Goal: Find specific page/section: Find specific page/section

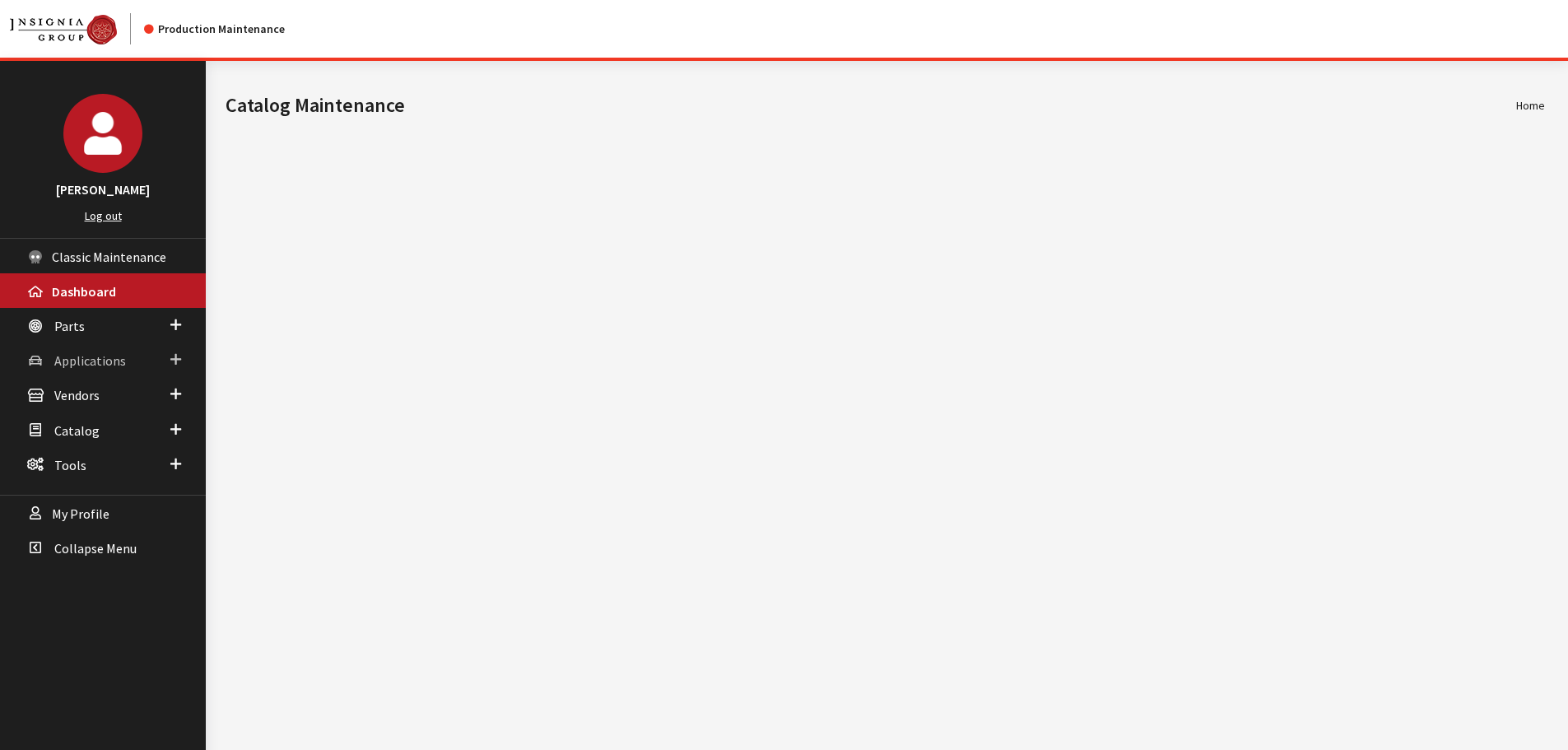
click at [84, 364] on span "Applications" at bounding box center [90, 360] width 71 height 16
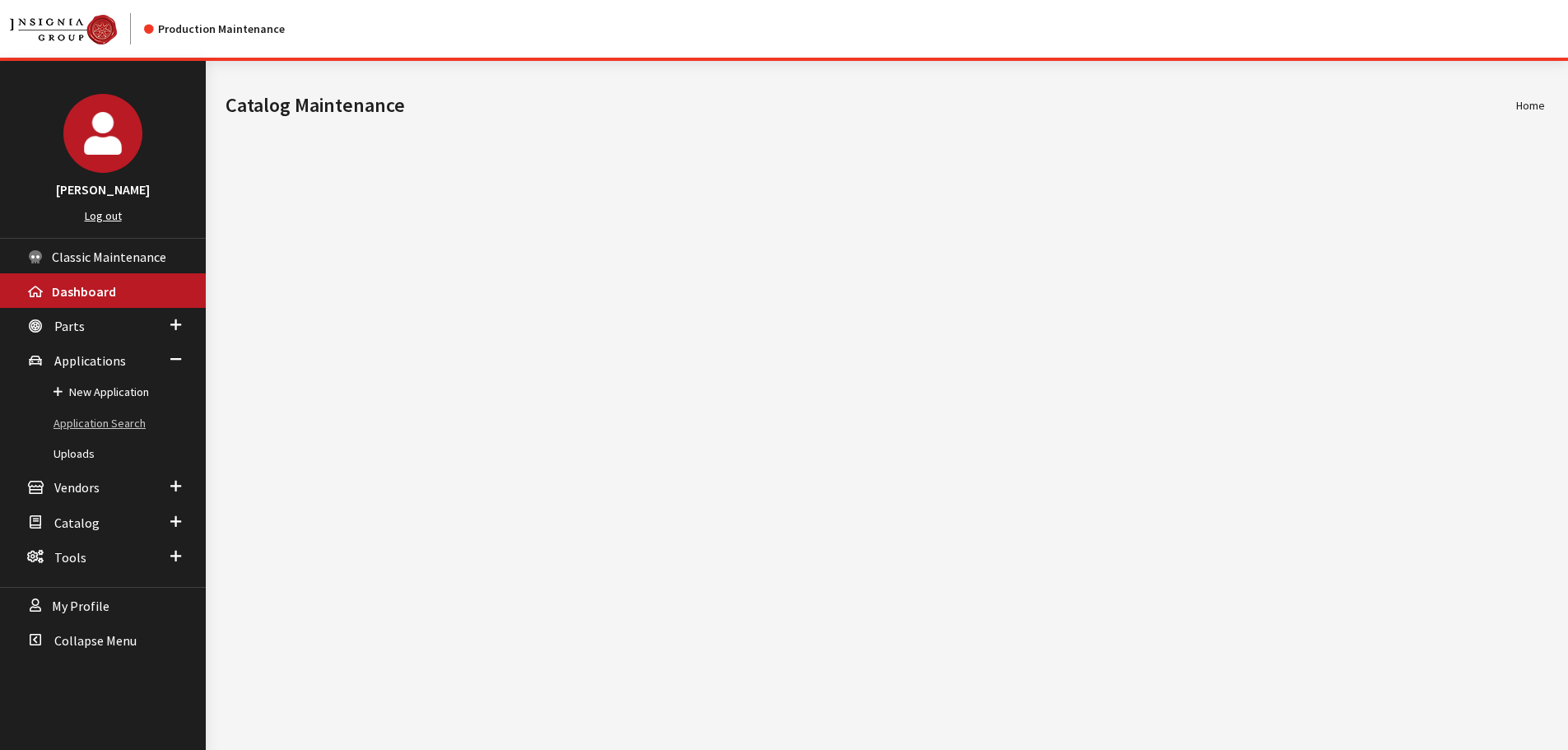
click at [93, 428] on link "Application Search" at bounding box center [103, 424] width 206 height 31
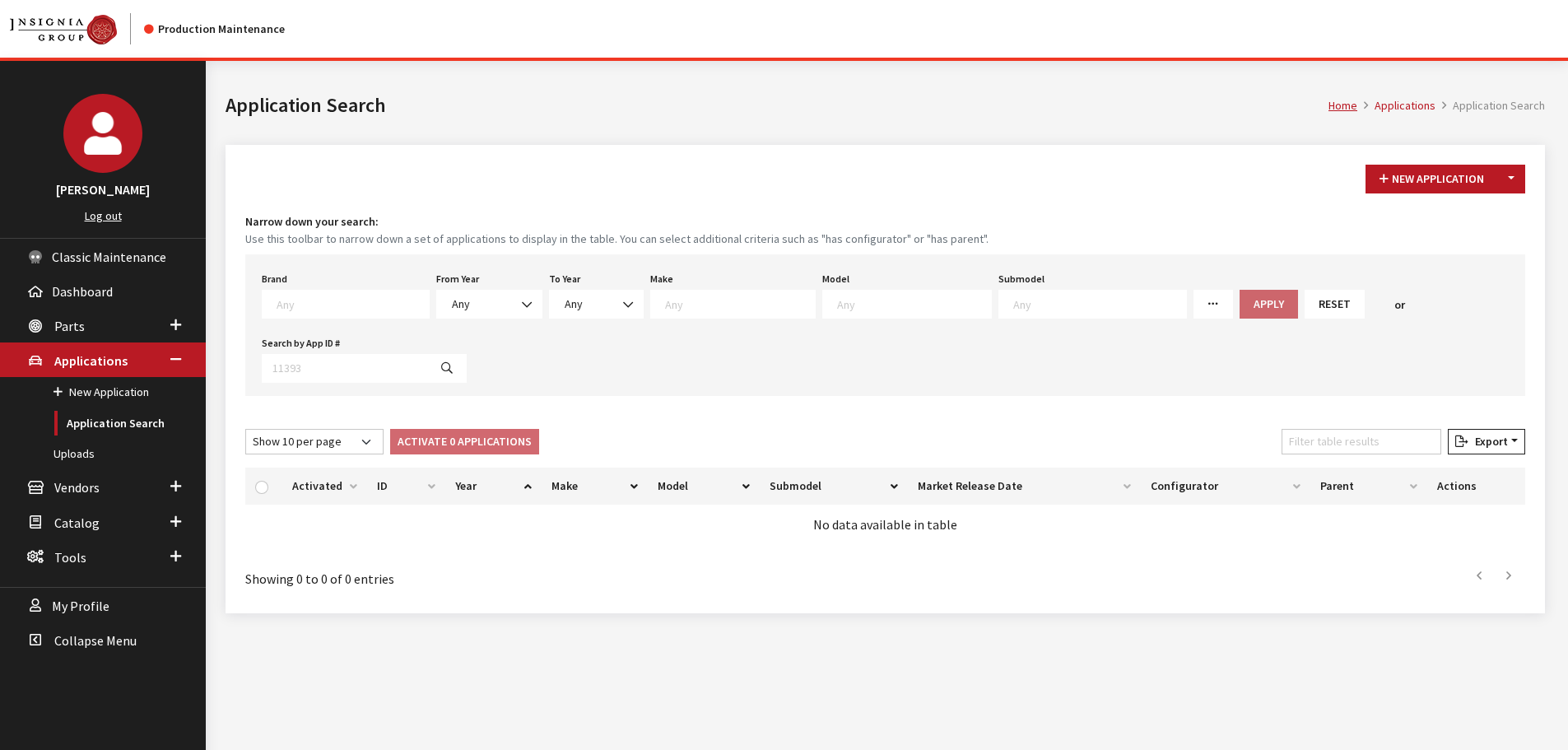
click at [333, 307] on textarea "Search" at bounding box center [353, 303] width 152 height 14
type textarea "gm"
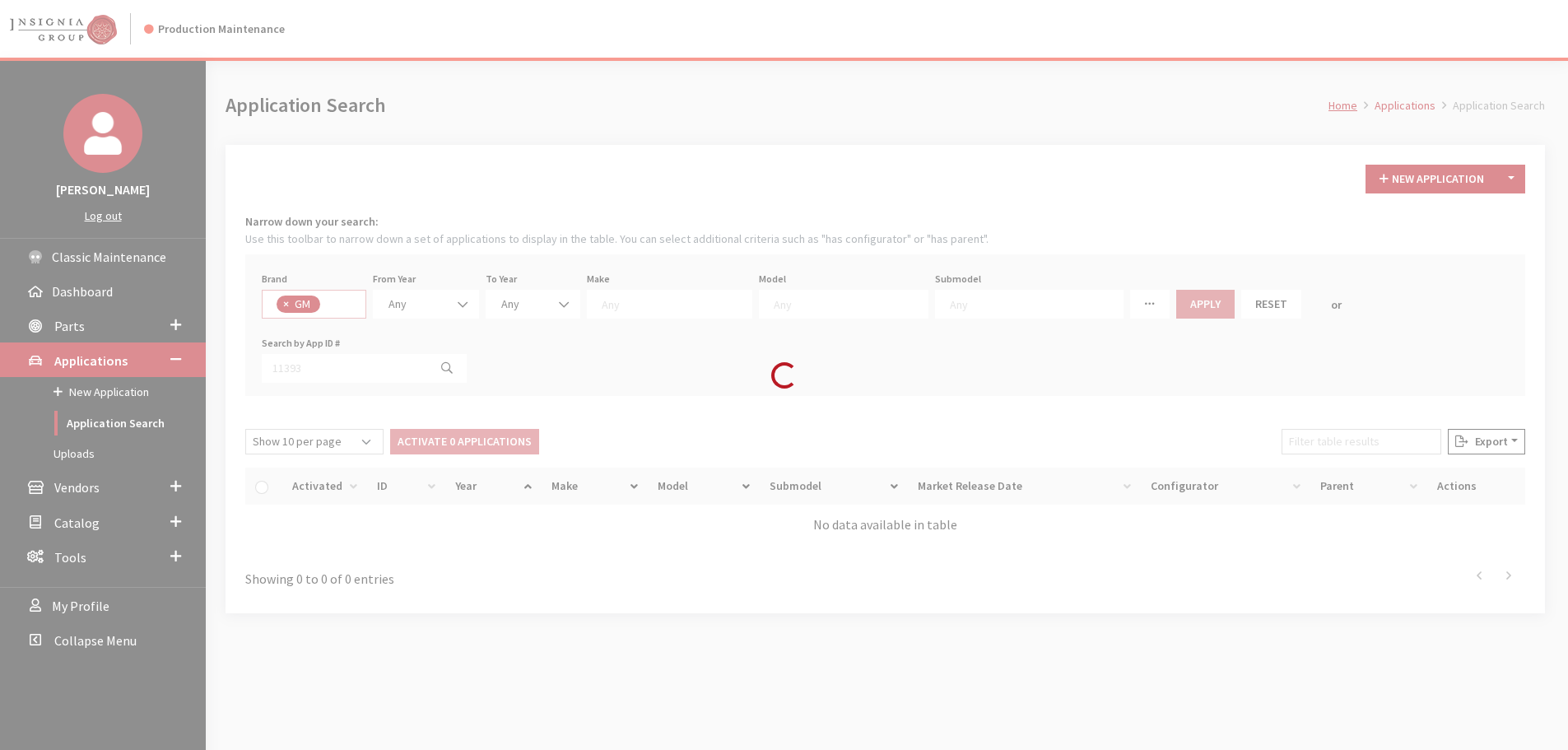
select select "1"
select select
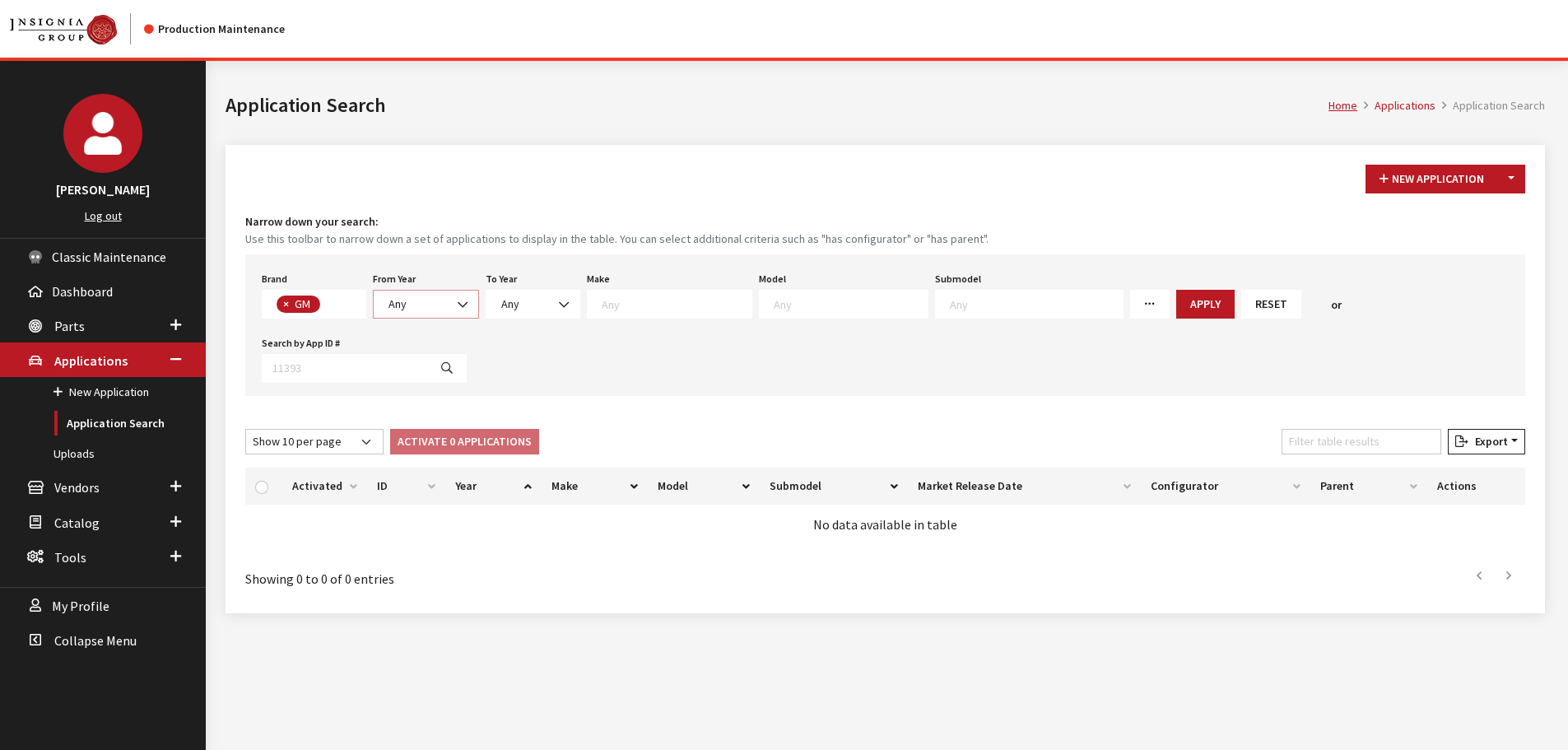
click at [428, 309] on span "Any" at bounding box center [426, 304] width 85 height 17
select select "2025"
select select
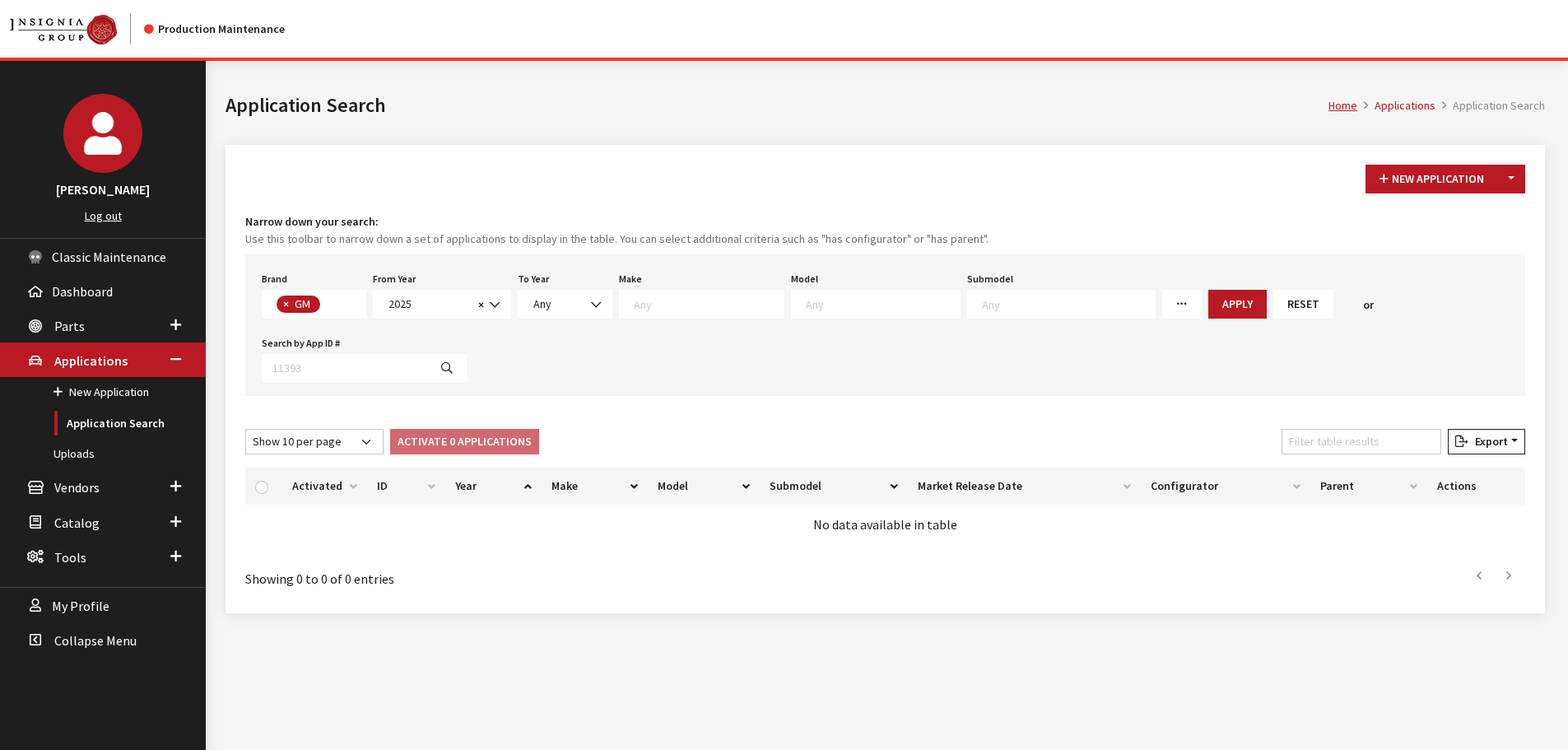
click at [832, 310] on textarea "Search" at bounding box center [883, 303] width 154 height 14
type textarea "25"
select select "86"
select select
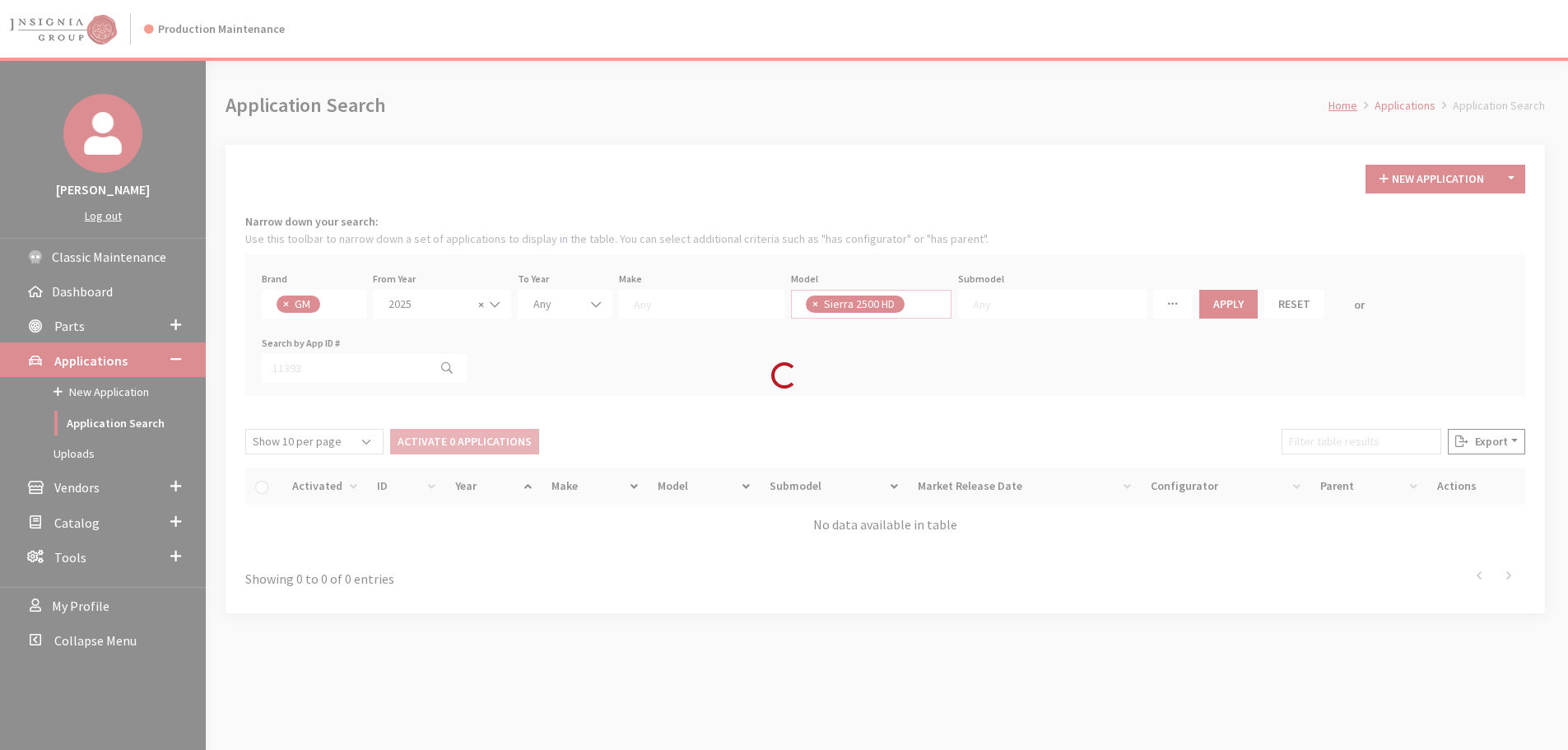
scroll to position [469, 0]
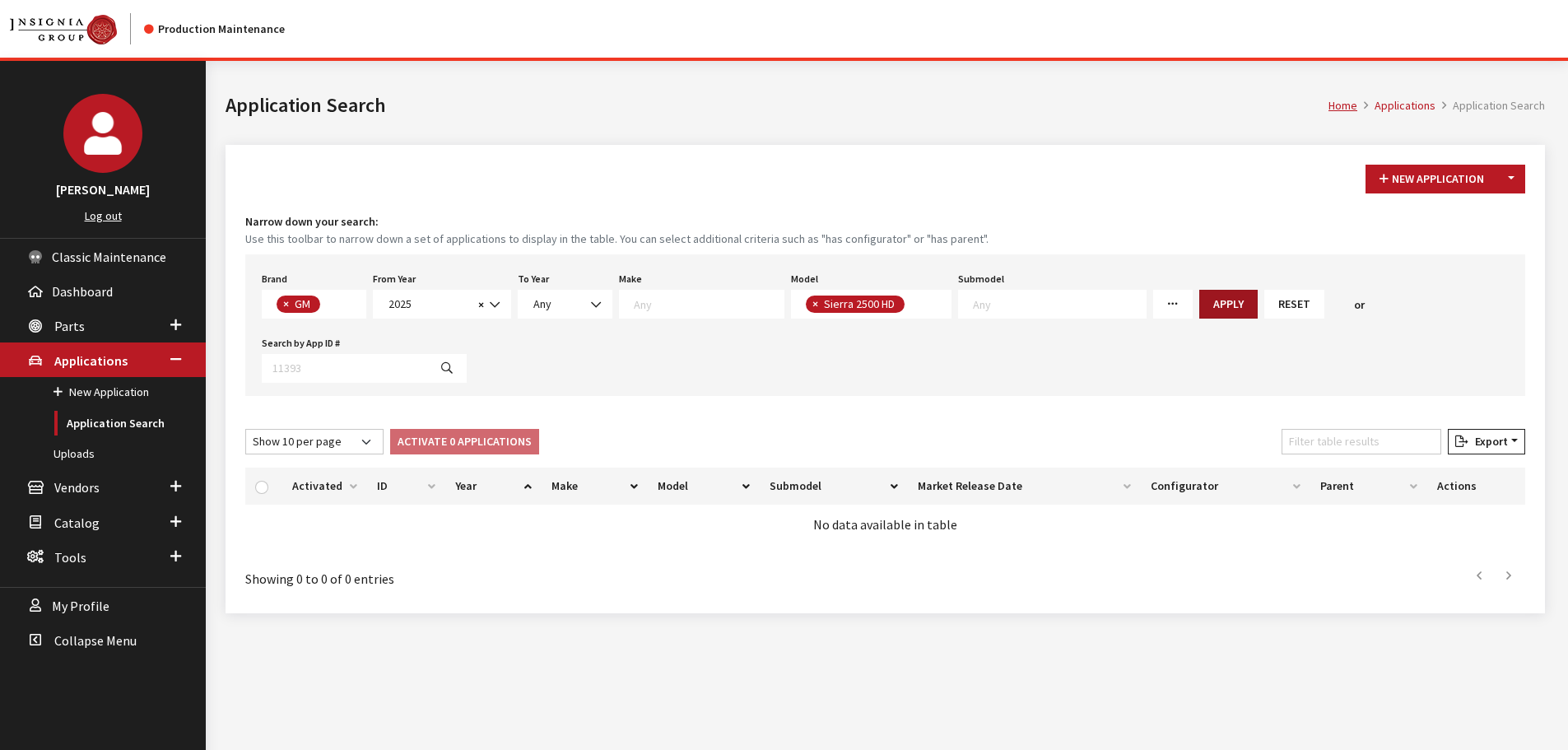
click at [1199, 314] on button "Apply" at bounding box center [1228, 304] width 59 height 29
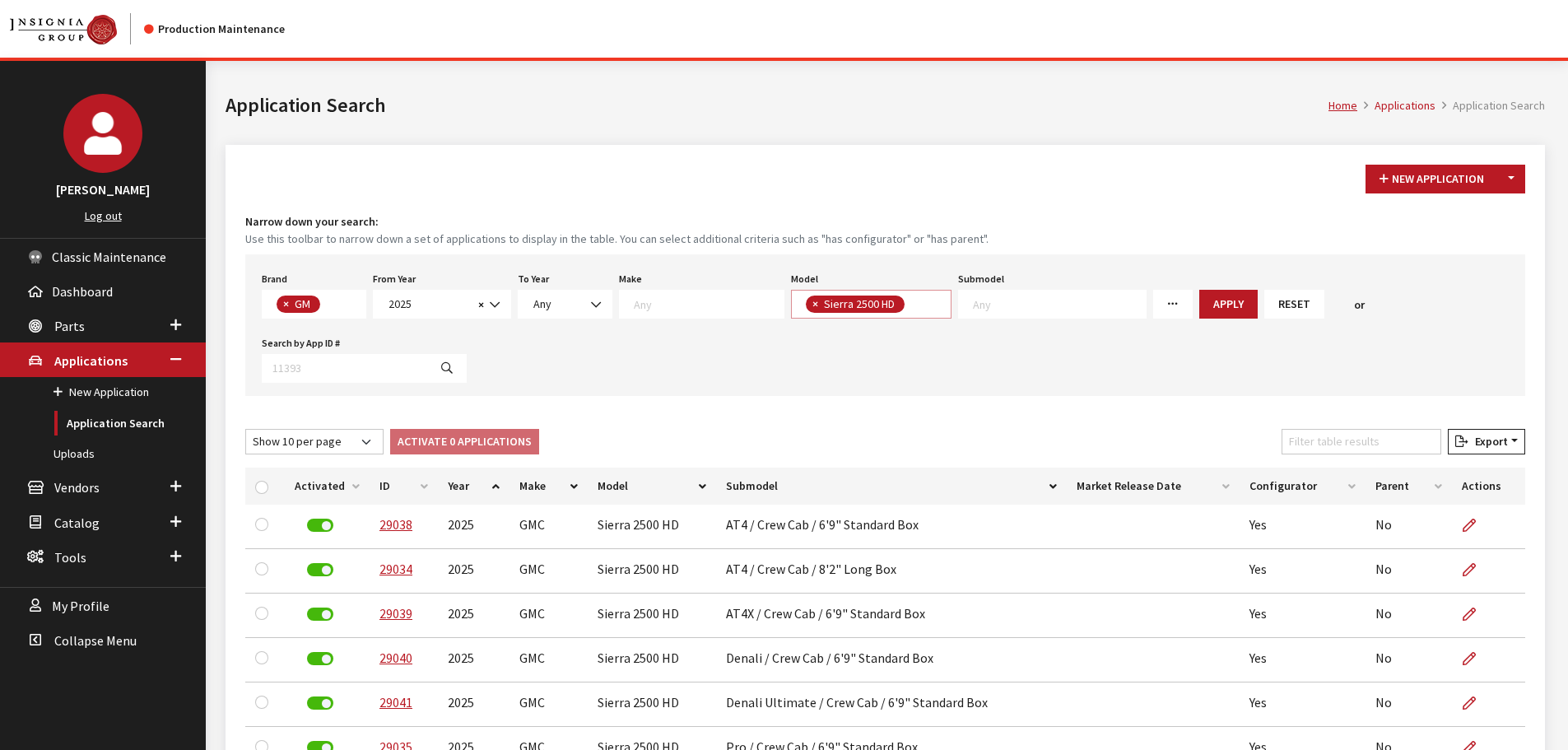
click at [905, 305] on span "× Sierra 2500 HD" at bounding box center [871, 304] width 161 height 29
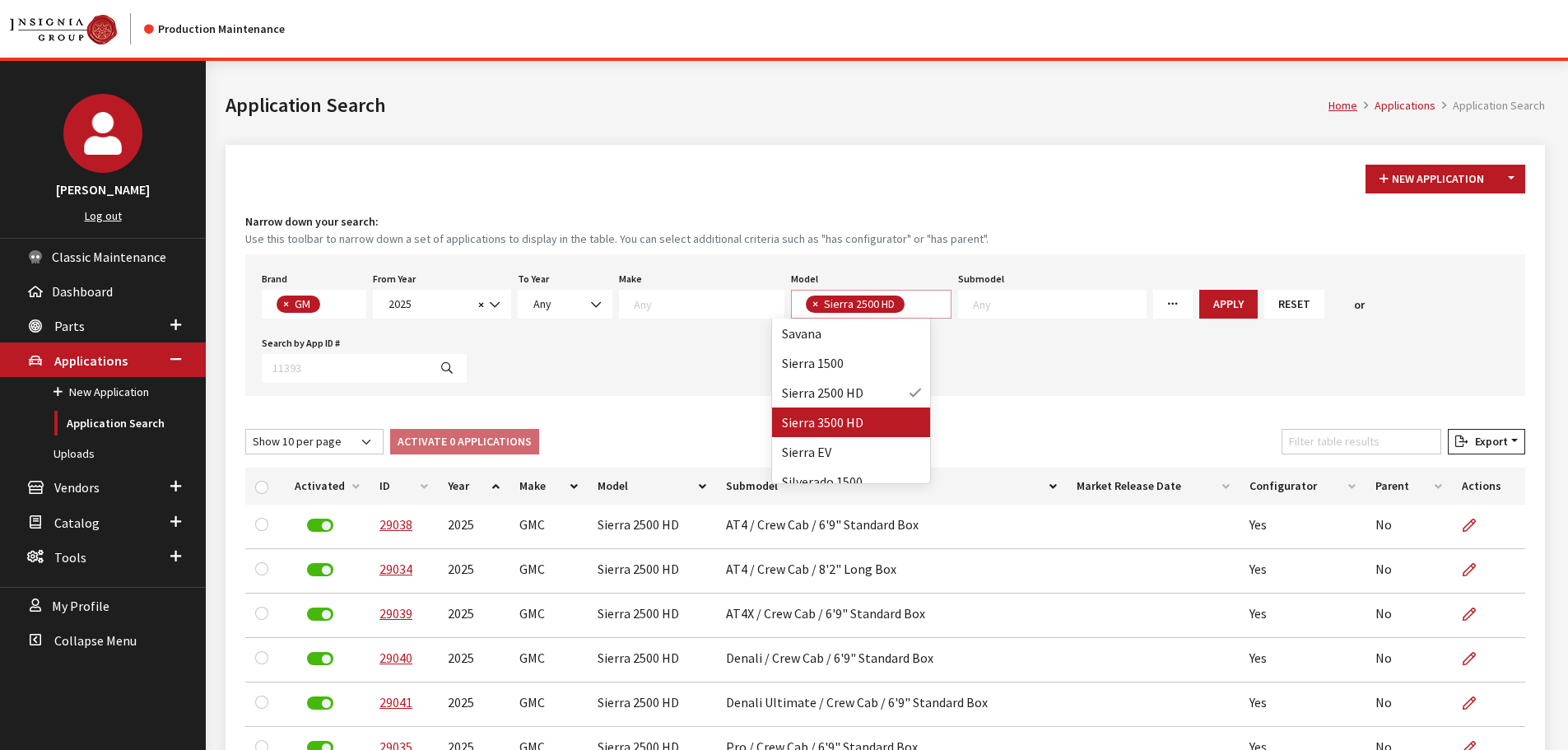
select select
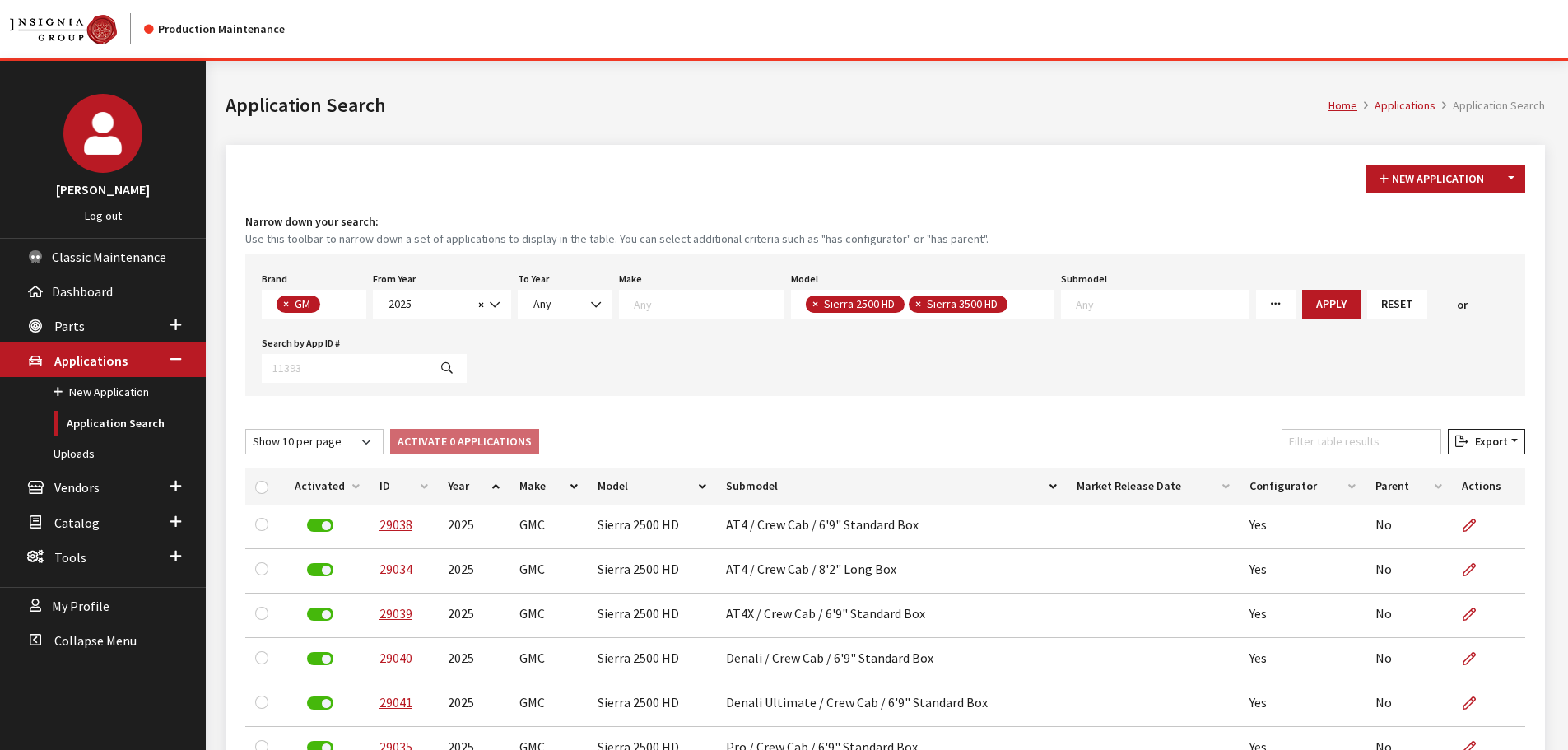
click at [812, 303] on span "×" at bounding box center [815, 303] width 6 height 14
select select "87"
select select
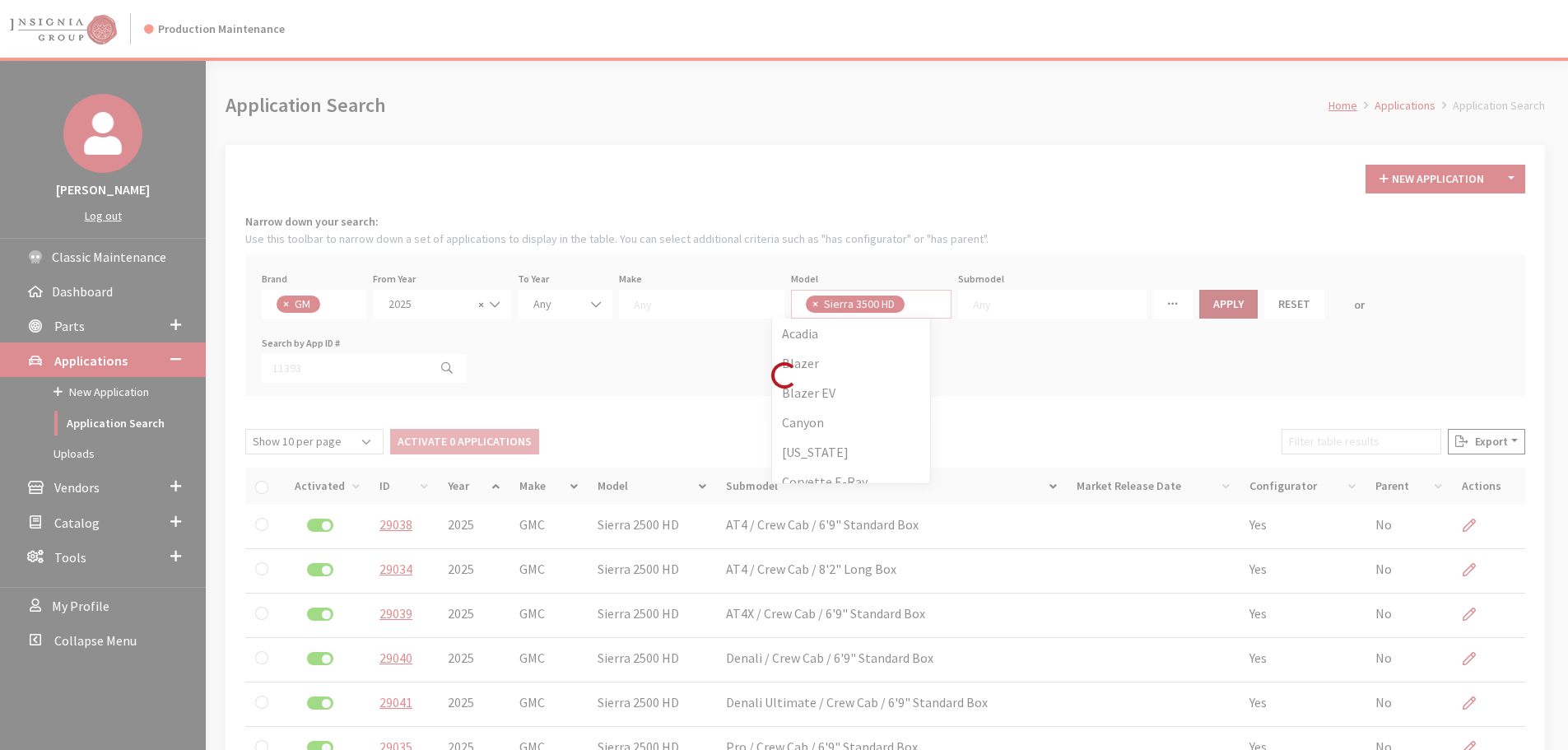
scroll to position [0, 0]
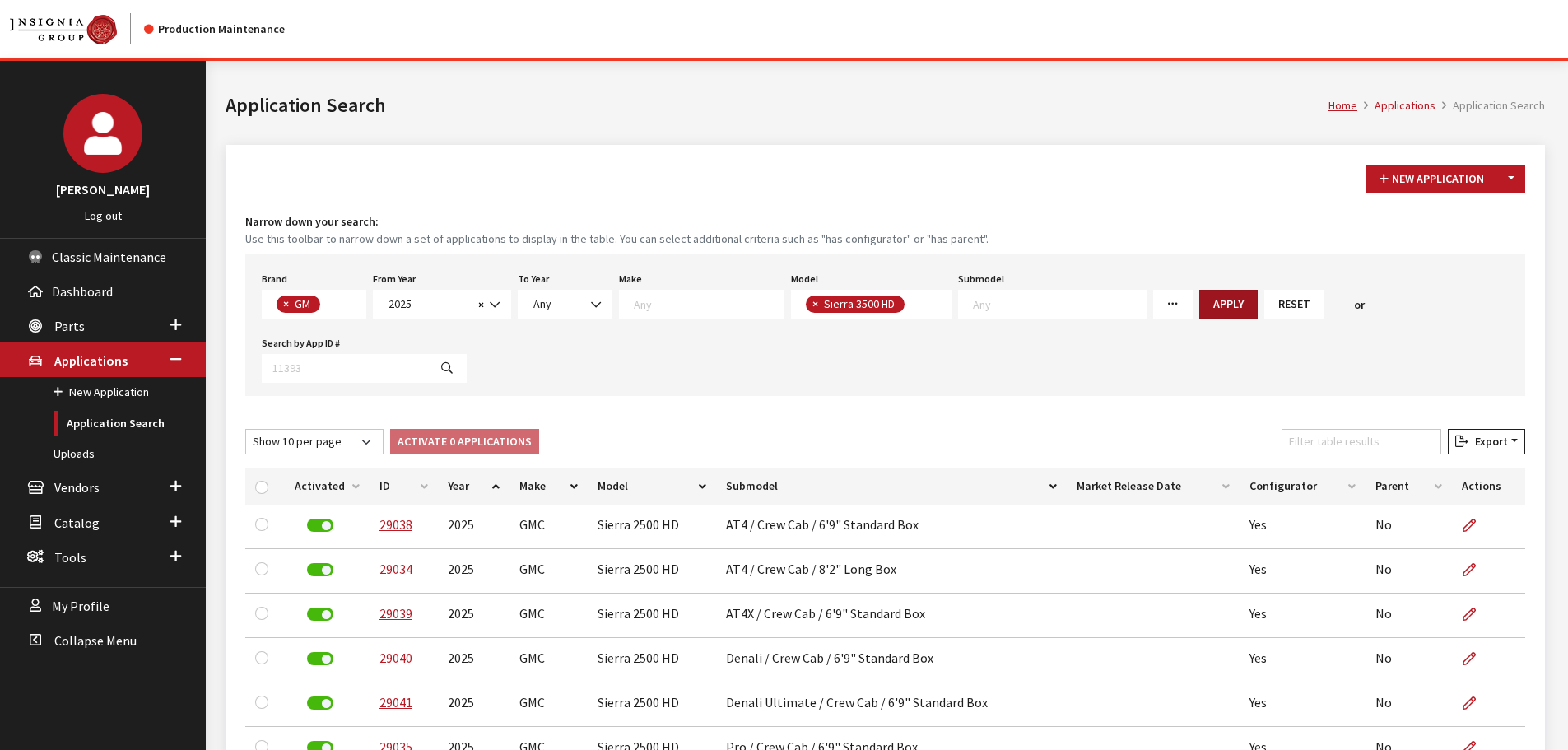
click at [1204, 299] on button "Apply" at bounding box center [1228, 304] width 59 height 29
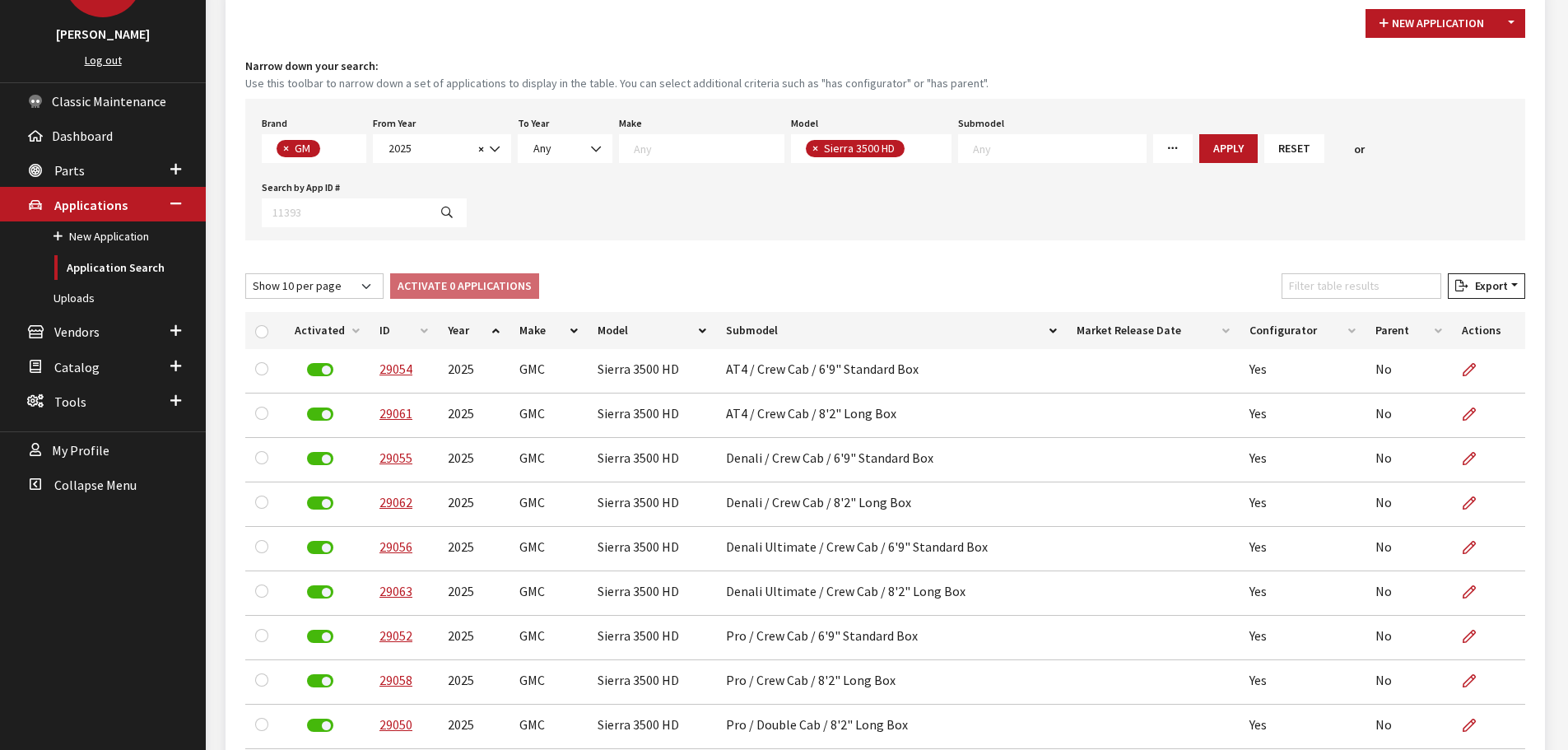
scroll to position [165, 0]
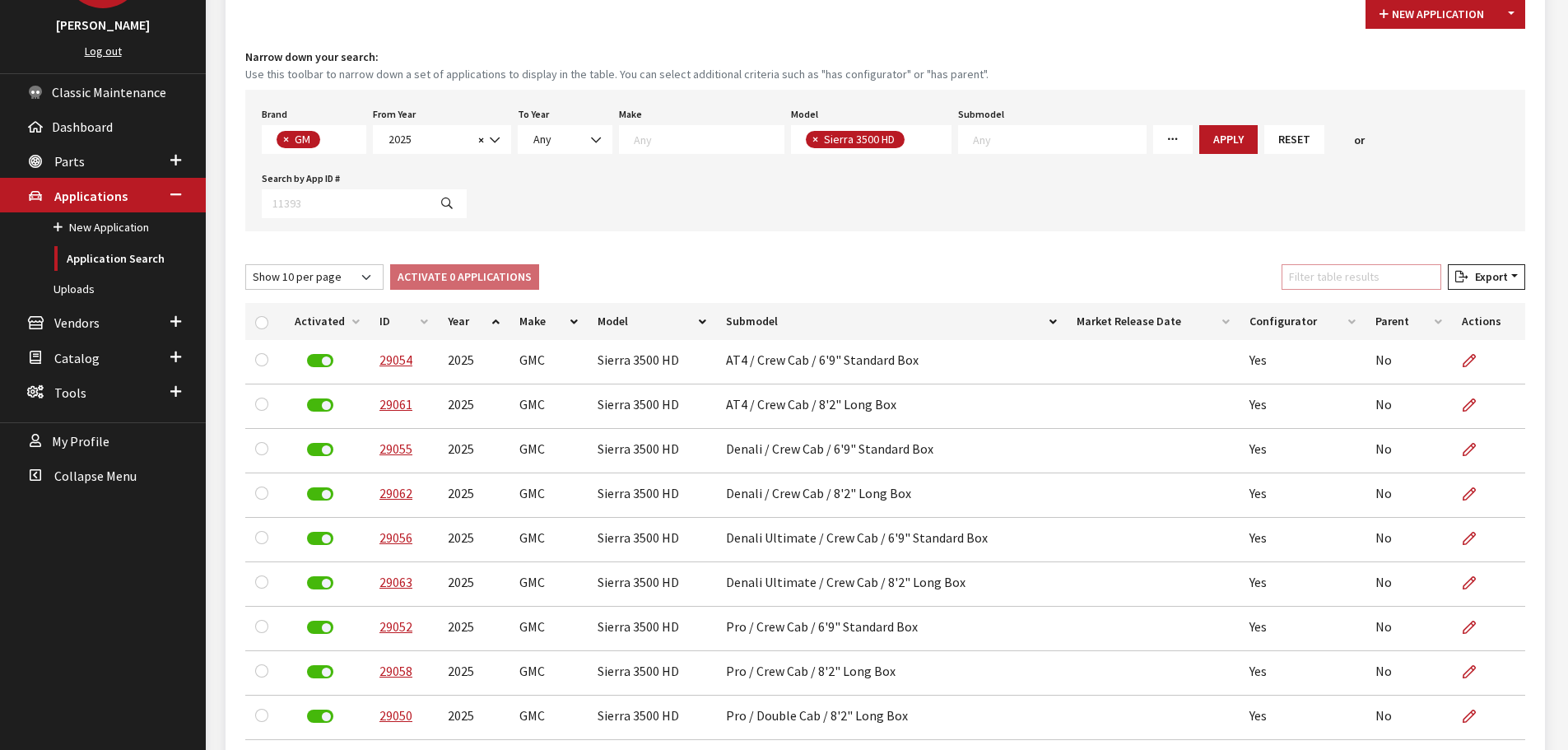
click at [1372, 281] on input "Filter table results" at bounding box center [1362, 277] width 160 height 25
type input "r"
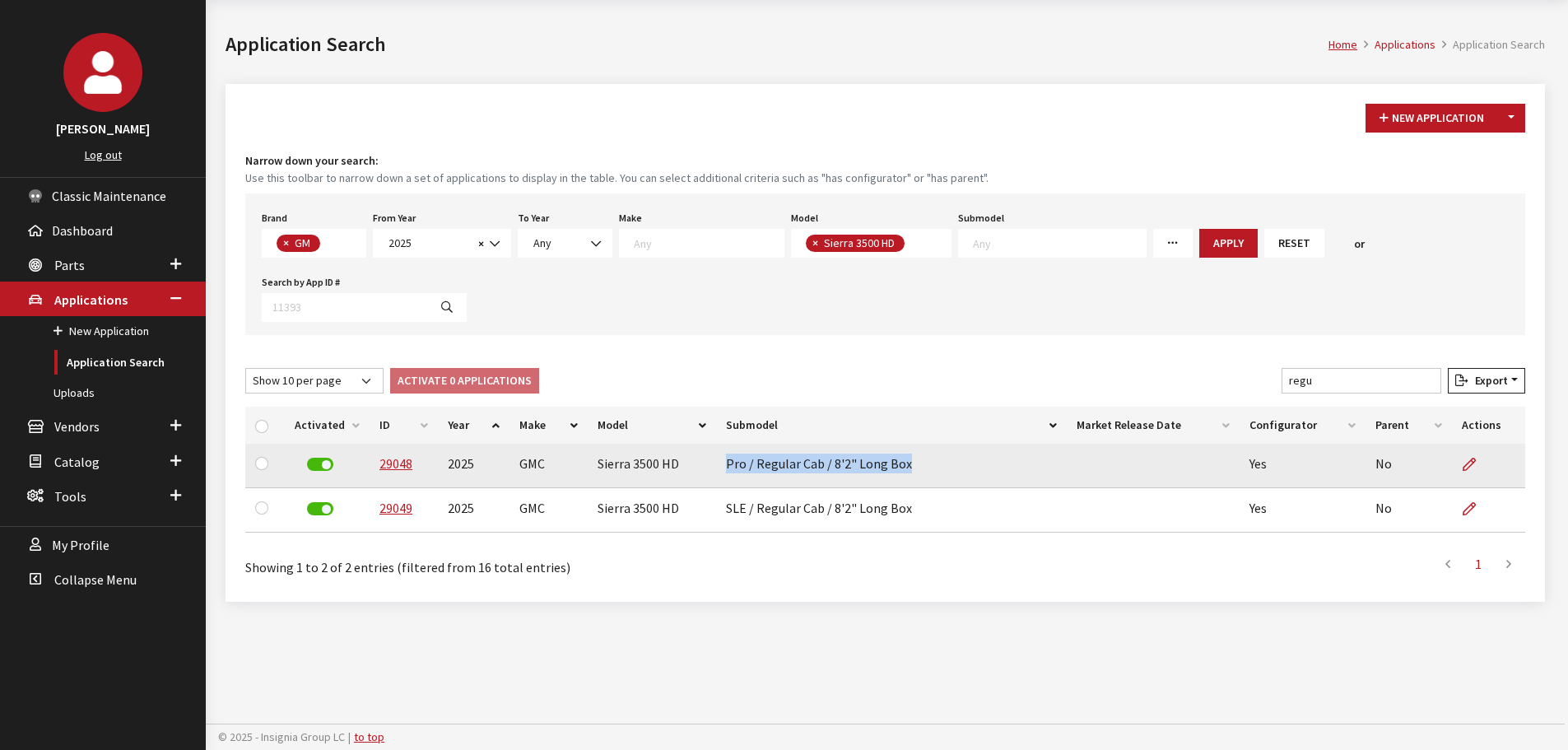
drag, startPoint x: 725, startPoint y: 464, endPoint x: 917, endPoint y: 467, distance: 192.0
click at [917, 467] on td "Pro / Regular Cab / 8'2" Long Box" at bounding box center [891, 465] width 351 height 44
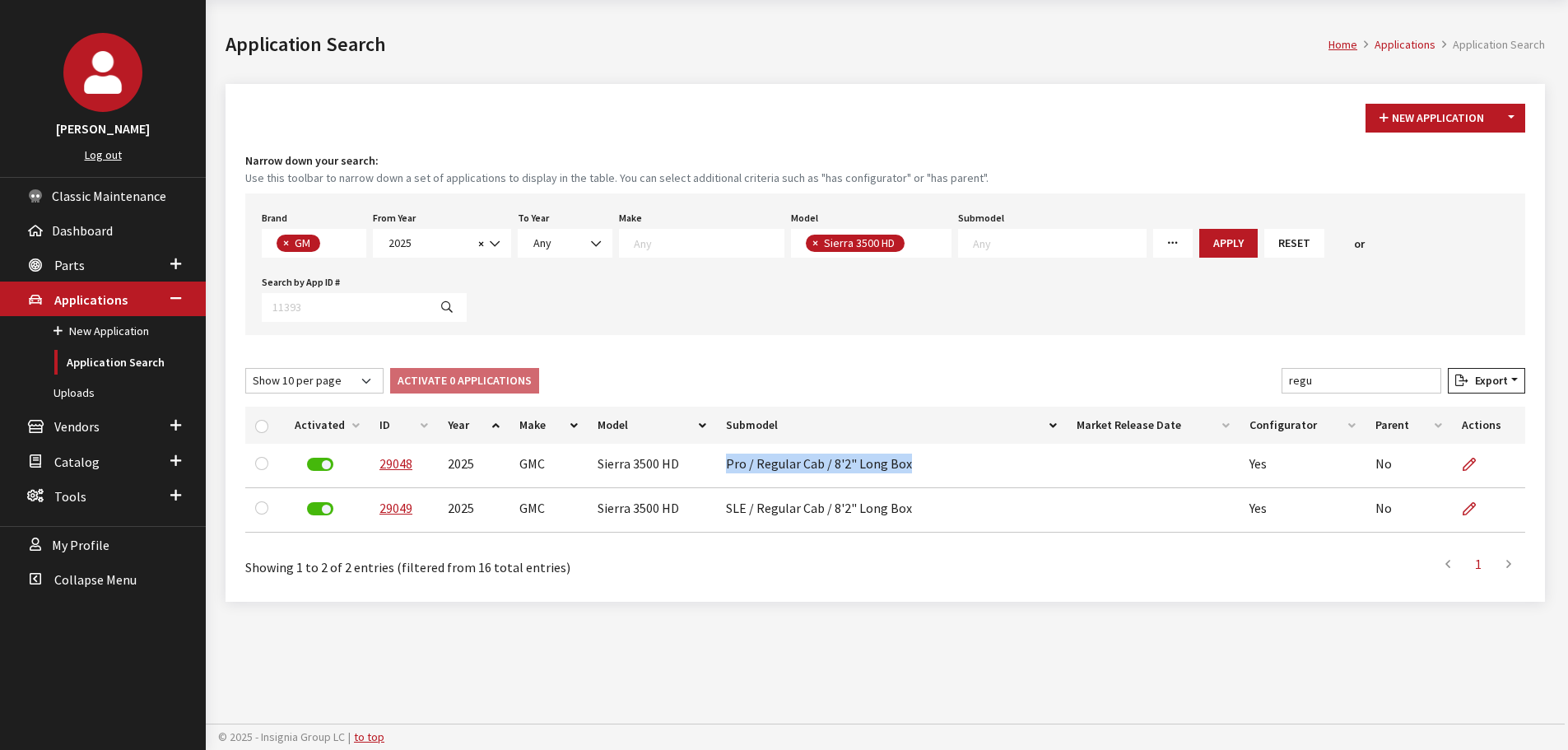
copy td "Pro / Regular Cab / 8'2" Long Box"
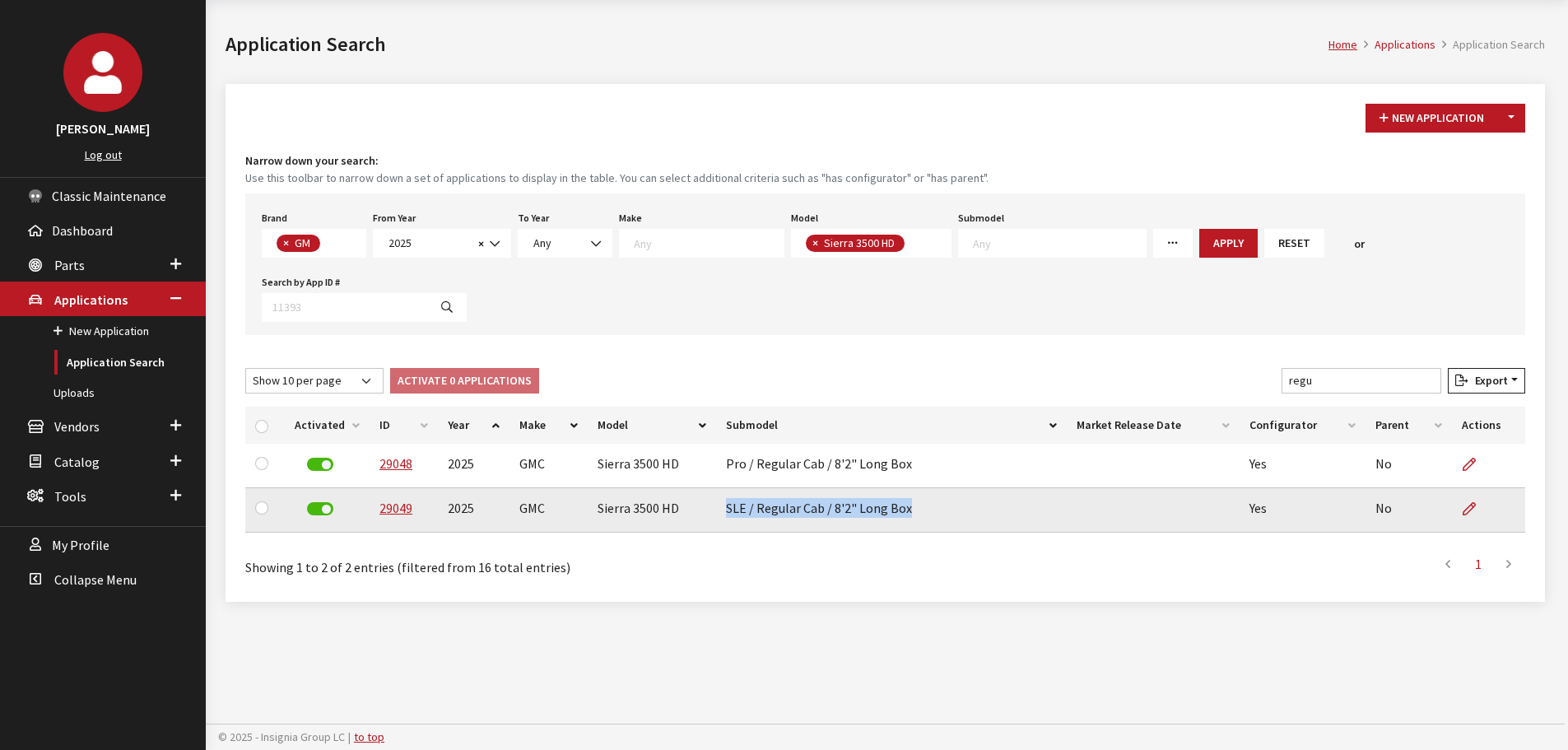
drag, startPoint x: 723, startPoint y: 506, endPoint x: 942, endPoint y: 510, distance: 219.0
click at [942, 510] on td "SLE / Regular Cab / 8'2" Long Box" at bounding box center [891, 510] width 351 height 44
copy td "SLE / Regular Cab / 8'2" Long Box"
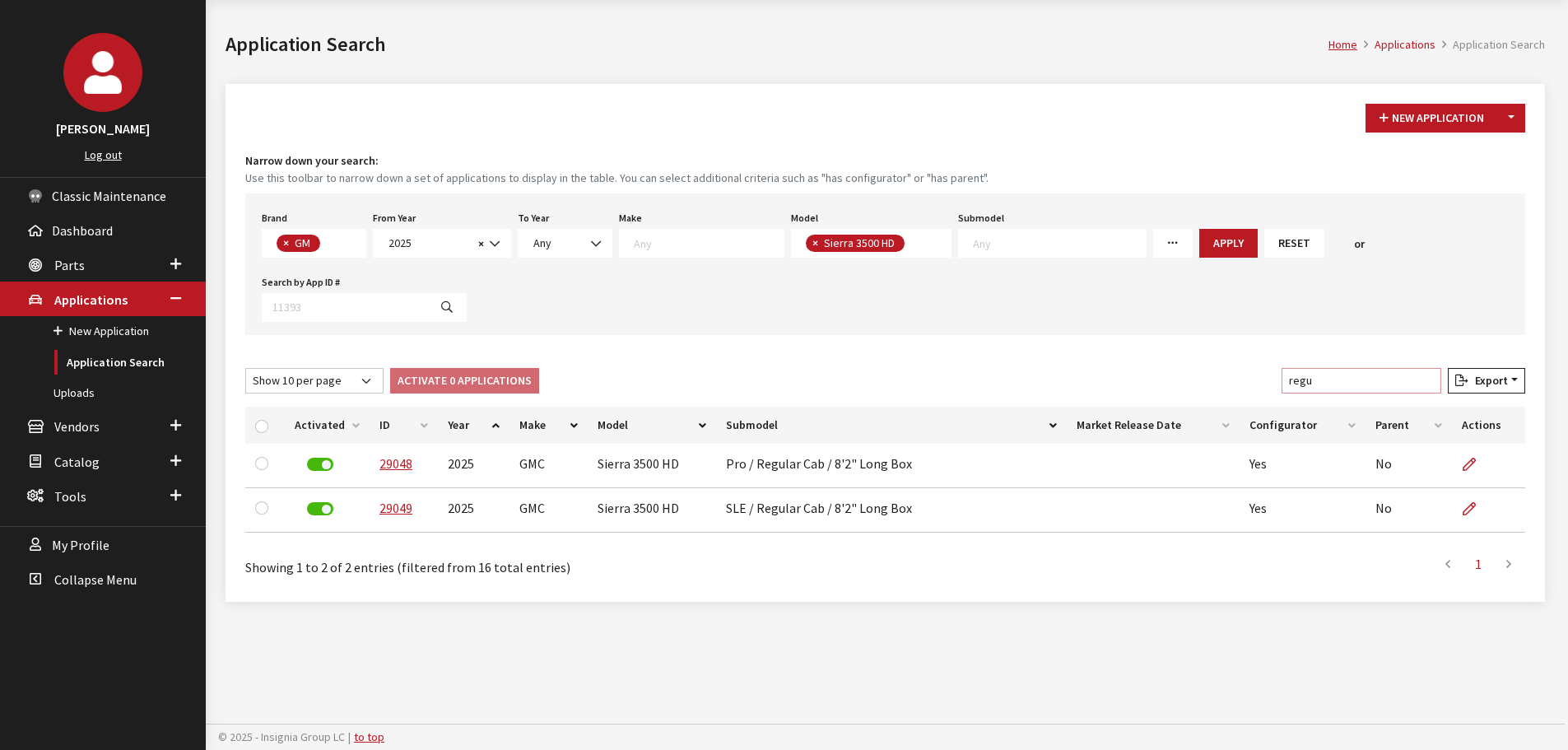
drag, startPoint x: 1333, startPoint y: 382, endPoint x: 1272, endPoint y: 382, distance: 61.0
click at [1272, 382] on div "Show 10 per page Show 25 per page Show 50 per page Show 100 per page Show 1000 …" at bounding box center [885, 384] width 1286 height 32
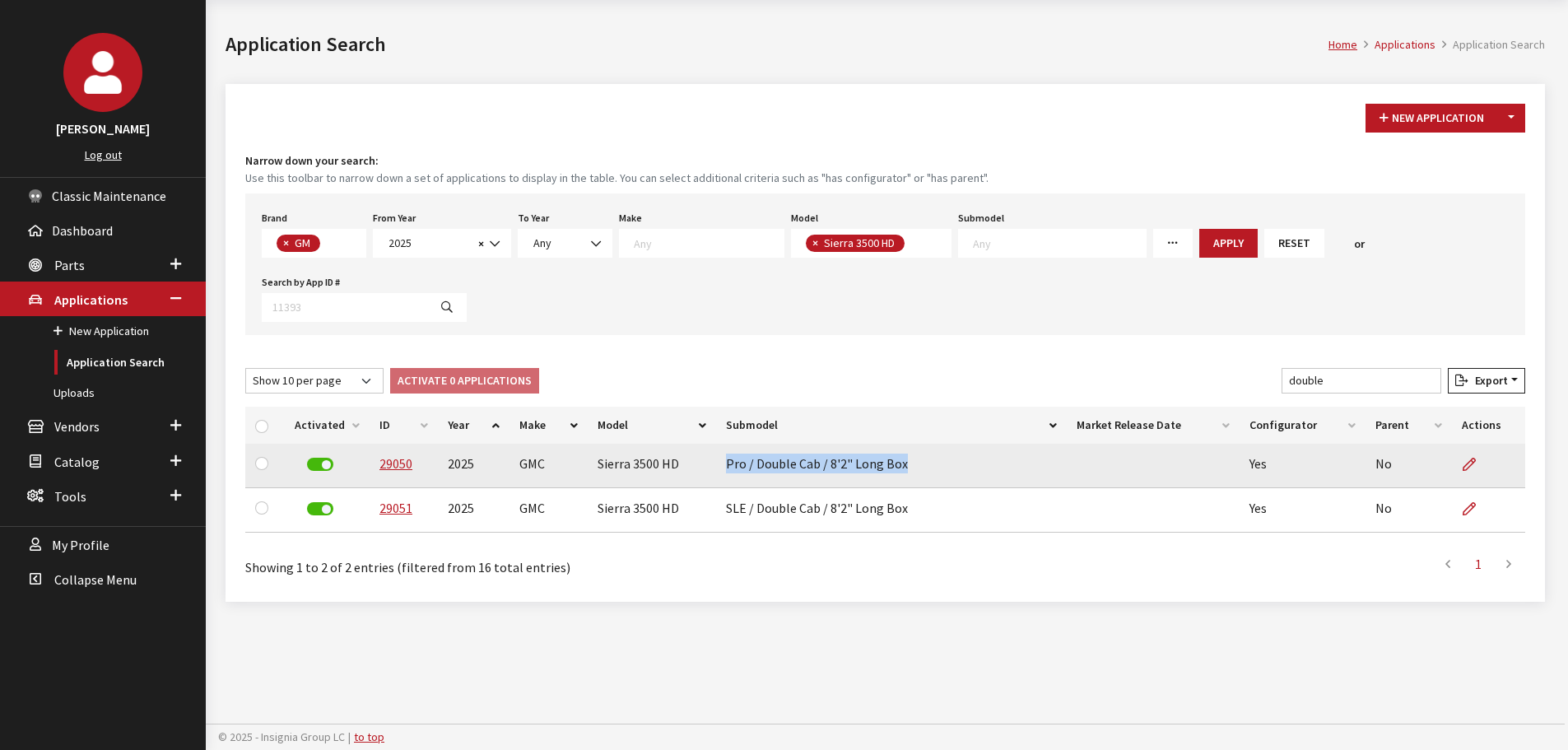
drag, startPoint x: 726, startPoint y: 463, endPoint x: 928, endPoint y: 471, distance: 202.2
click at [928, 471] on td "Pro / Double Cab / 8'2" Long Box" at bounding box center [891, 465] width 351 height 44
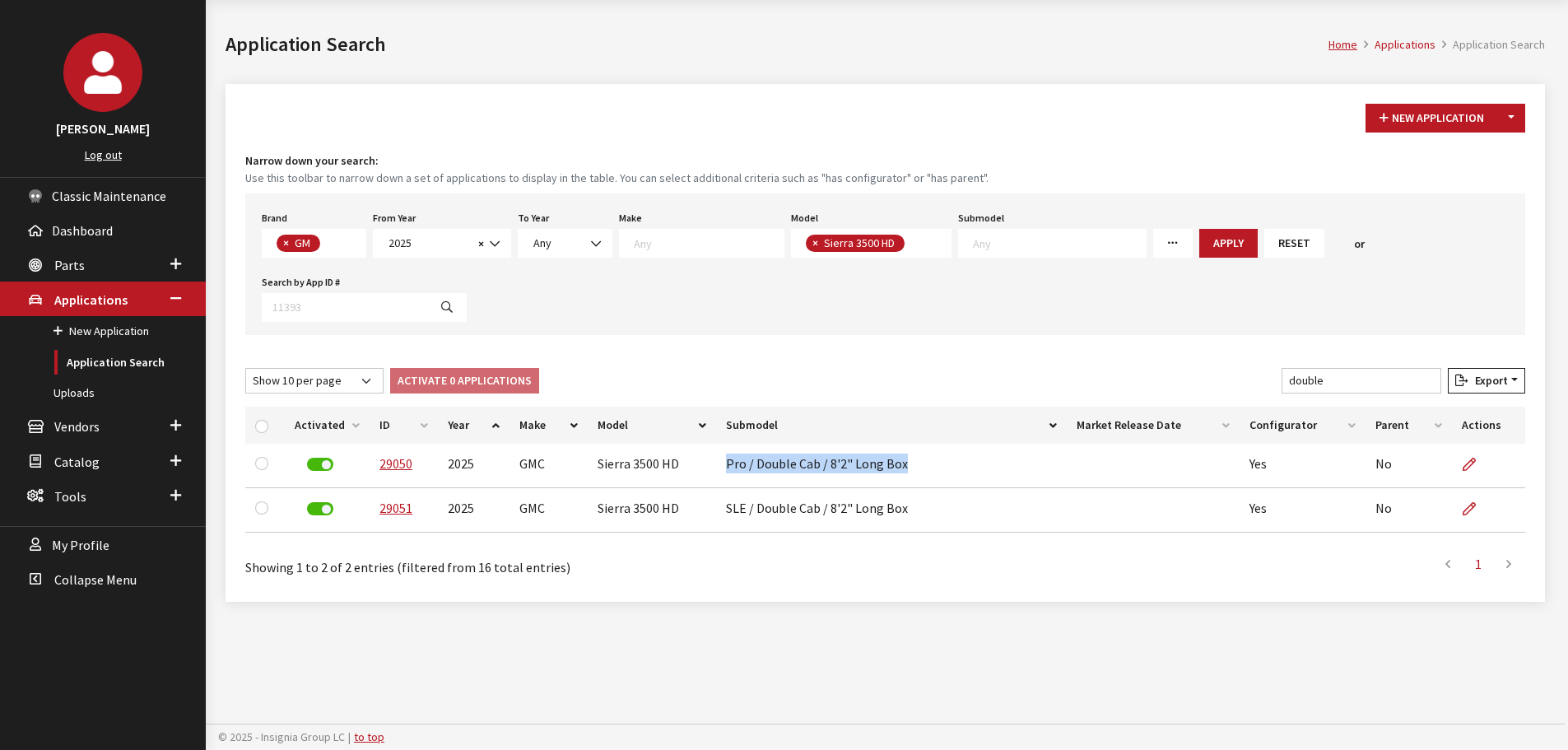
copy td "Pro / Double Cab / 8'2" Long Box"
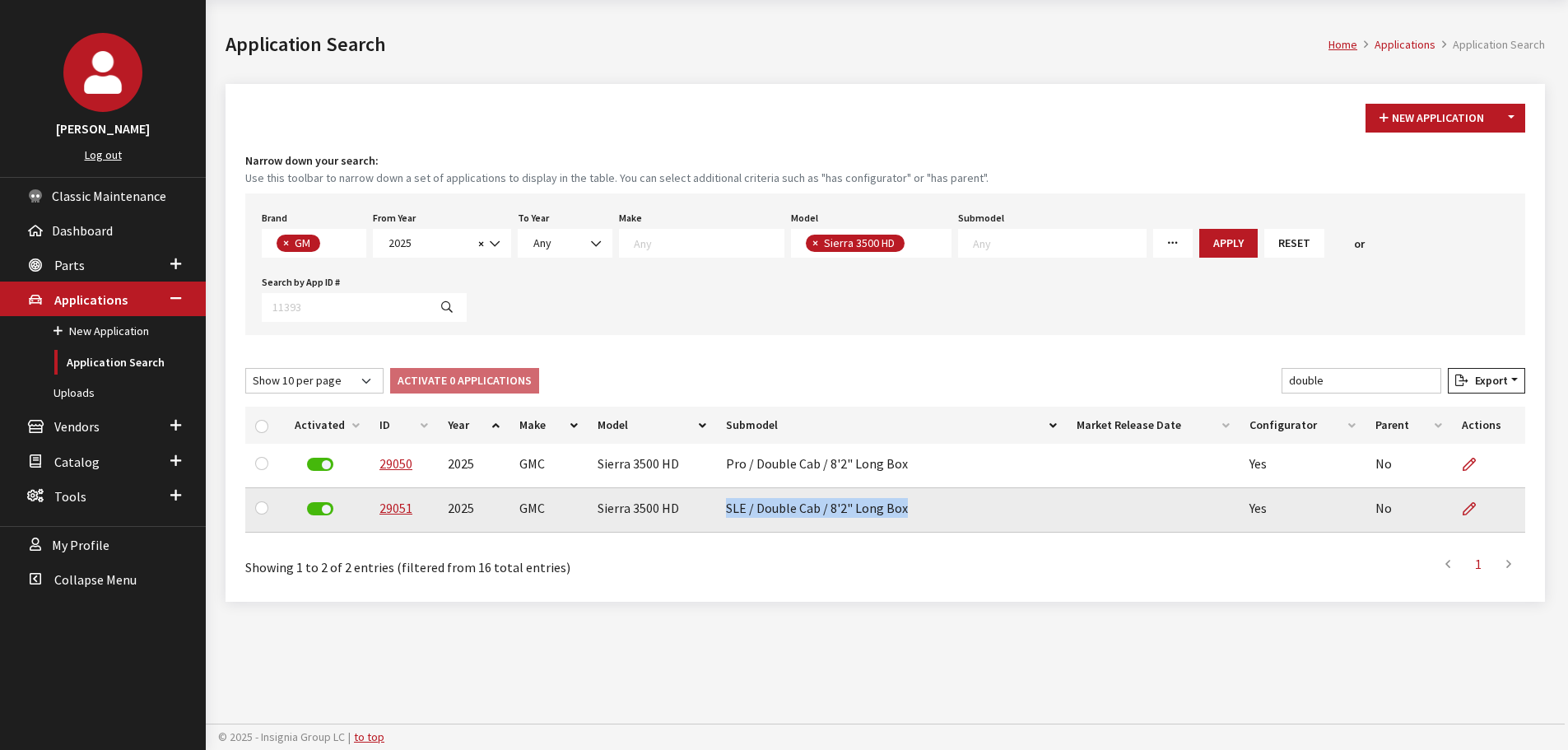
drag, startPoint x: 722, startPoint y: 509, endPoint x: 913, endPoint y: 511, distance: 191.0
click at [913, 511] on td "SLE / Double Cab / 8'2" Long Box" at bounding box center [891, 510] width 351 height 44
copy td "SLE / Double Cab / 8'2" Long Box"
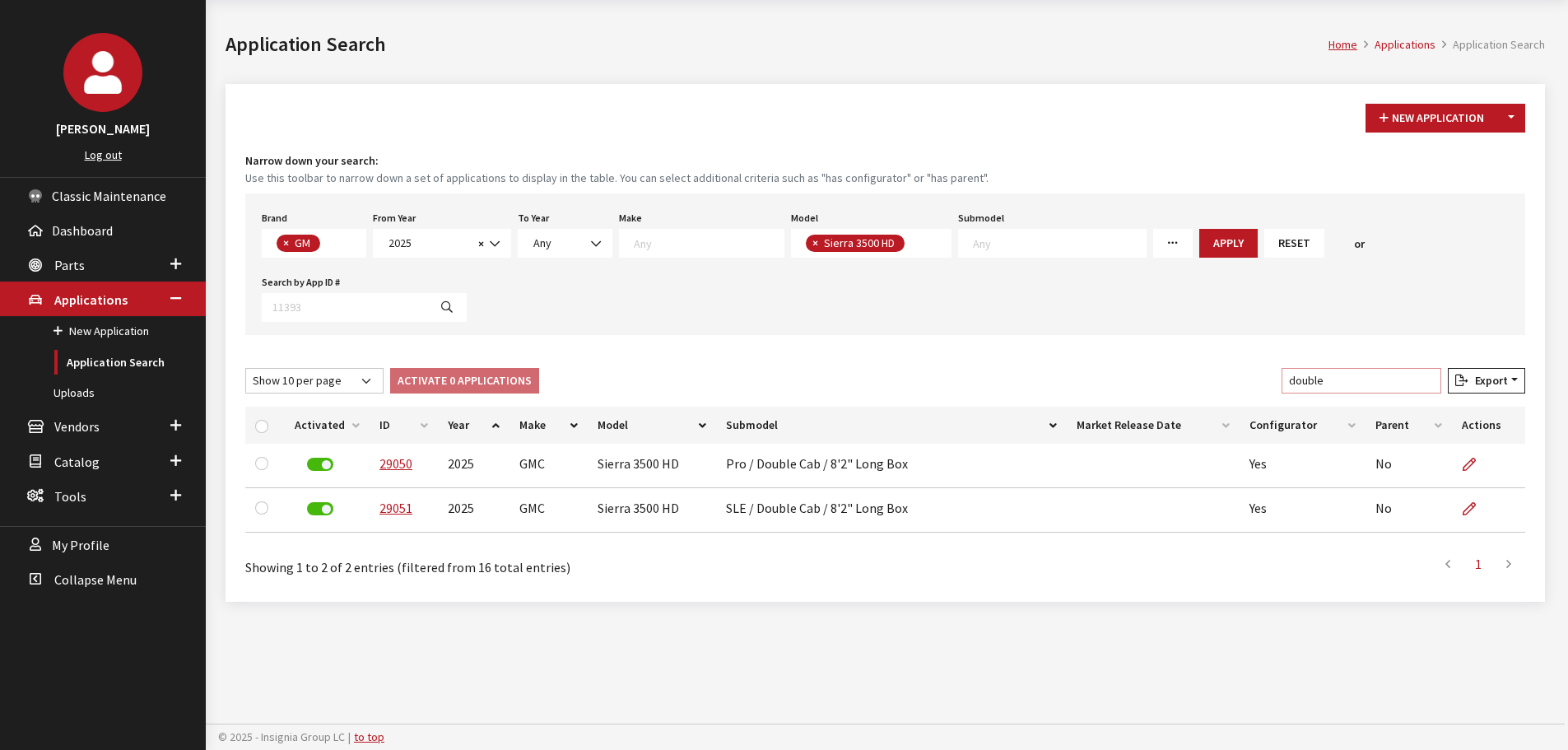
drag, startPoint x: 1353, startPoint y: 383, endPoint x: 1253, endPoint y: 383, distance: 100.0
click at [1253, 383] on div "Show 10 per page Show 25 per page Show 50 per page Show 100 per page Show 1000 …" at bounding box center [885, 384] width 1286 height 32
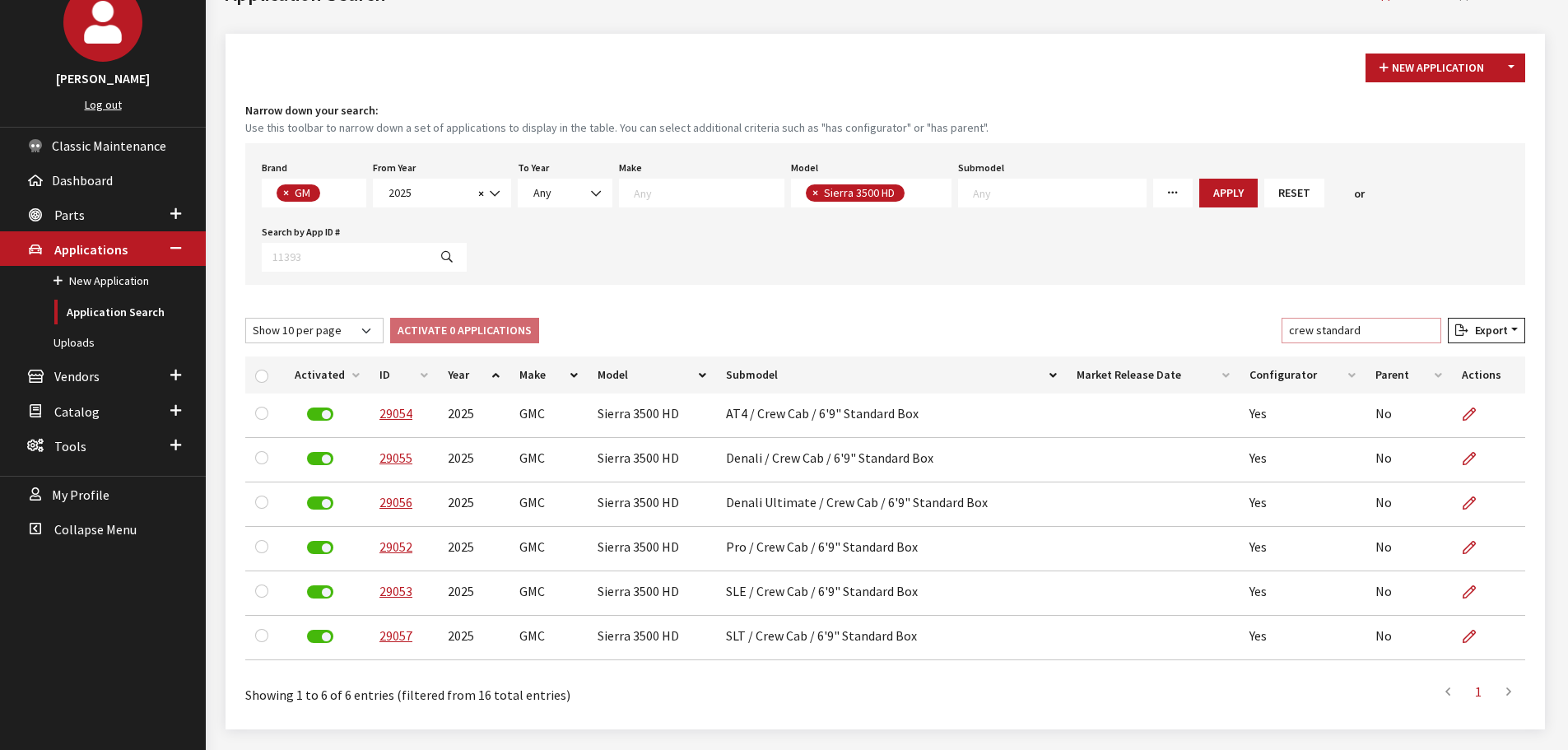
scroll to position [160, 0]
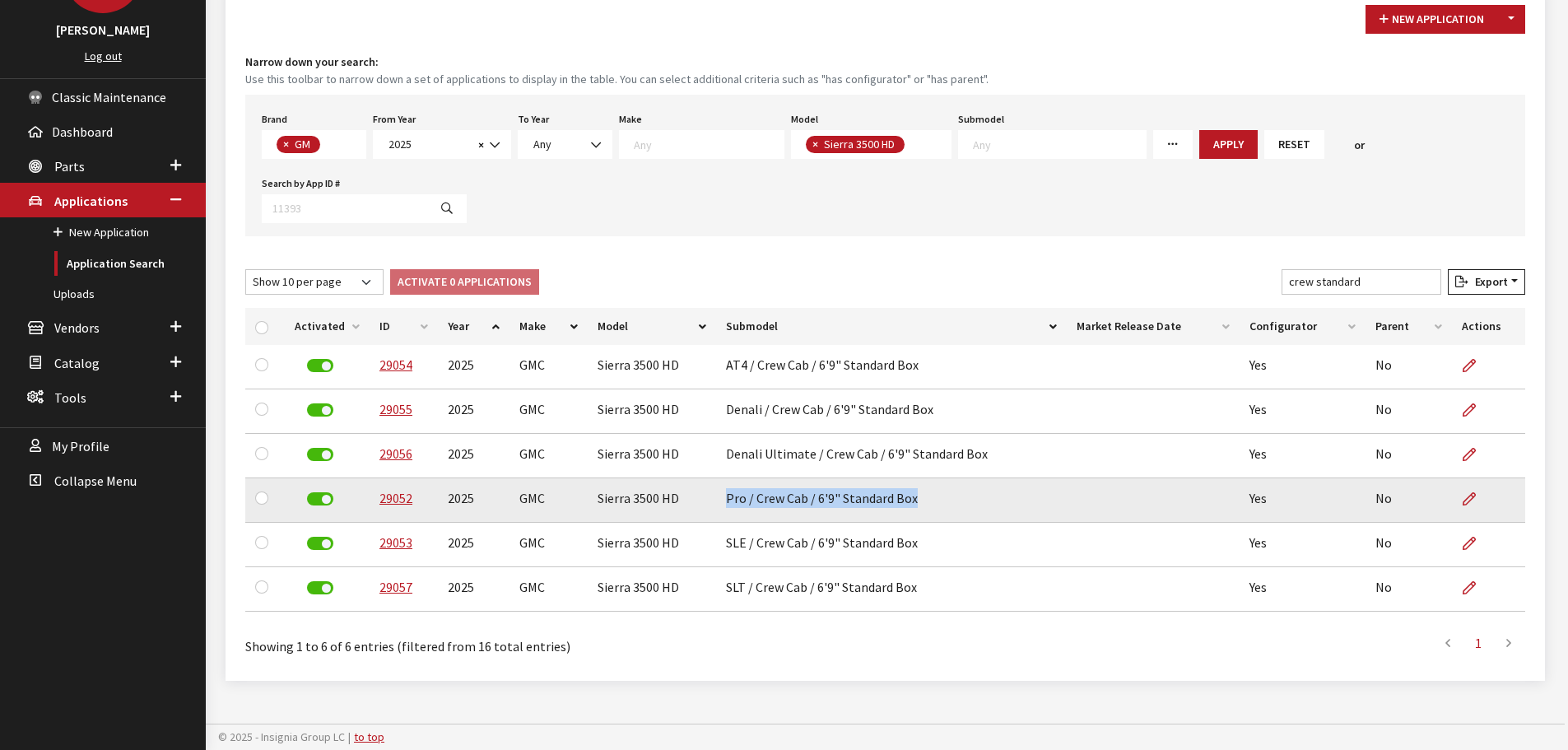
drag, startPoint x: 759, startPoint y: 502, endPoint x: 966, endPoint y: 502, distance: 207.0
click at [966, 502] on td "Pro / Crew Cab / 6'9" Standard Box" at bounding box center [891, 500] width 351 height 44
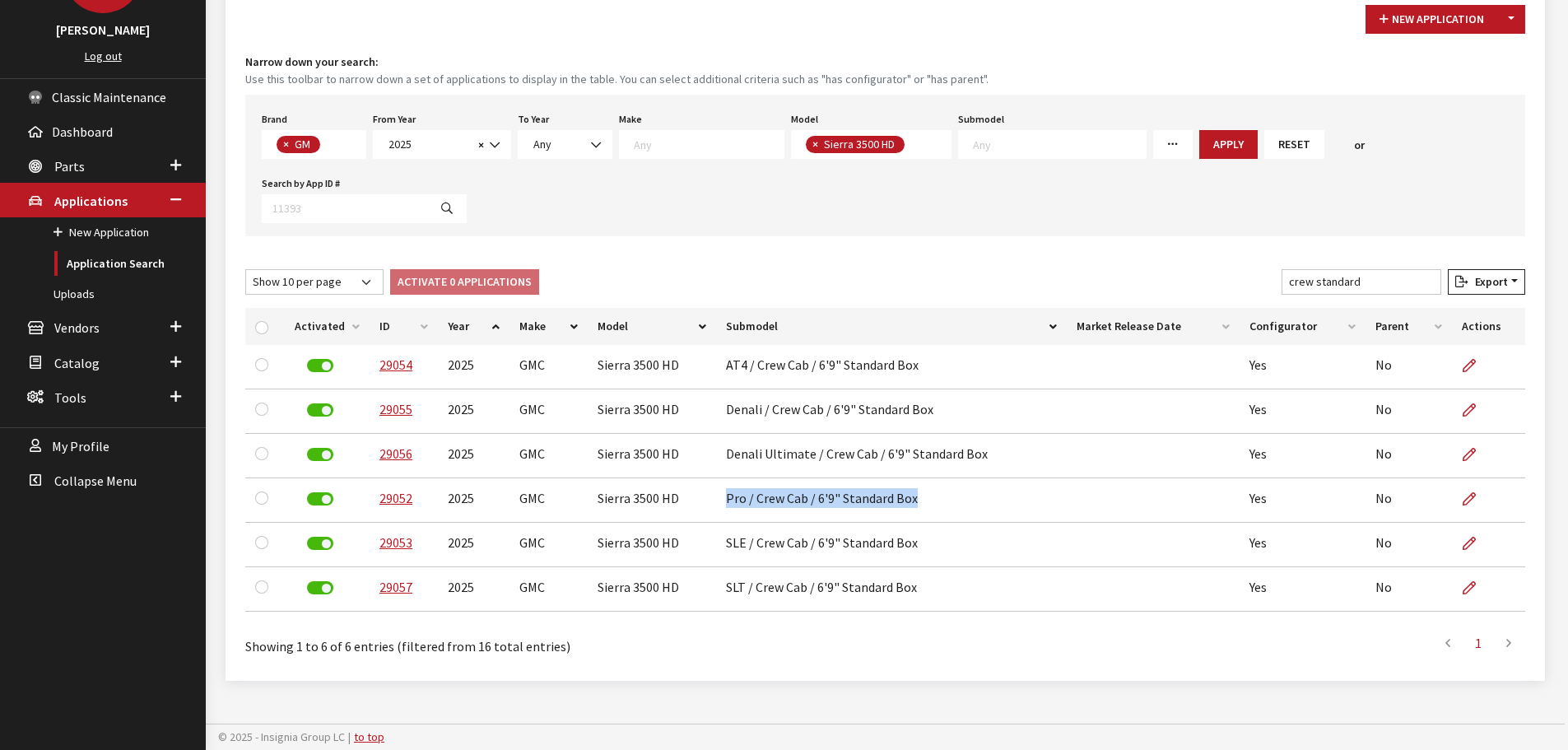
copy td "Pro / Crew Cab / 6'9" Standard Box"
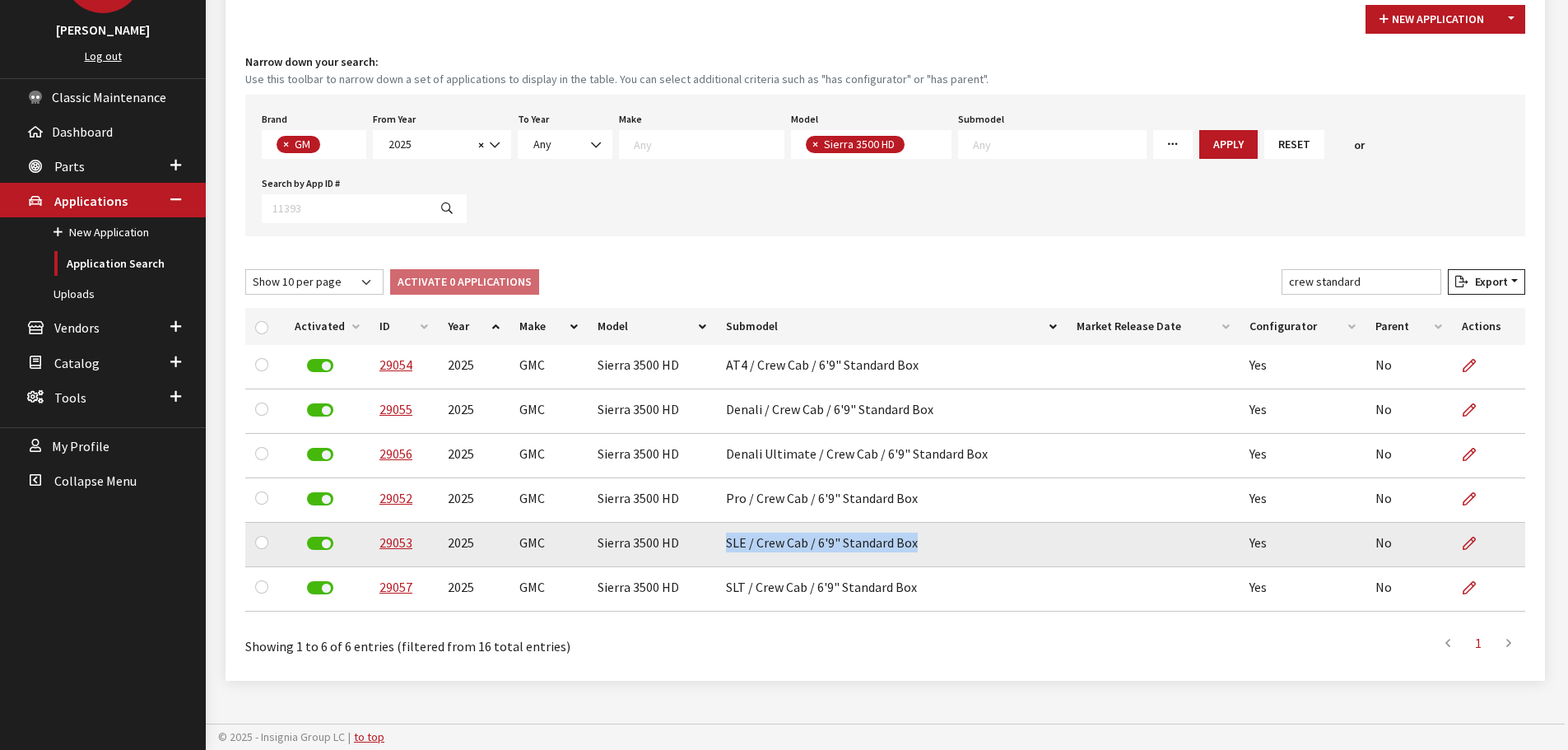
drag, startPoint x: 725, startPoint y: 542, endPoint x: 924, endPoint y: 541, distance: 199.0
click at [924, 541] on td "SLE / Crew Cab / 6'9" Standard Box" at bounding box center [891, 544] width 351 height 44
copy td "SLE / Crew Cab / 6'9" Standard Box"
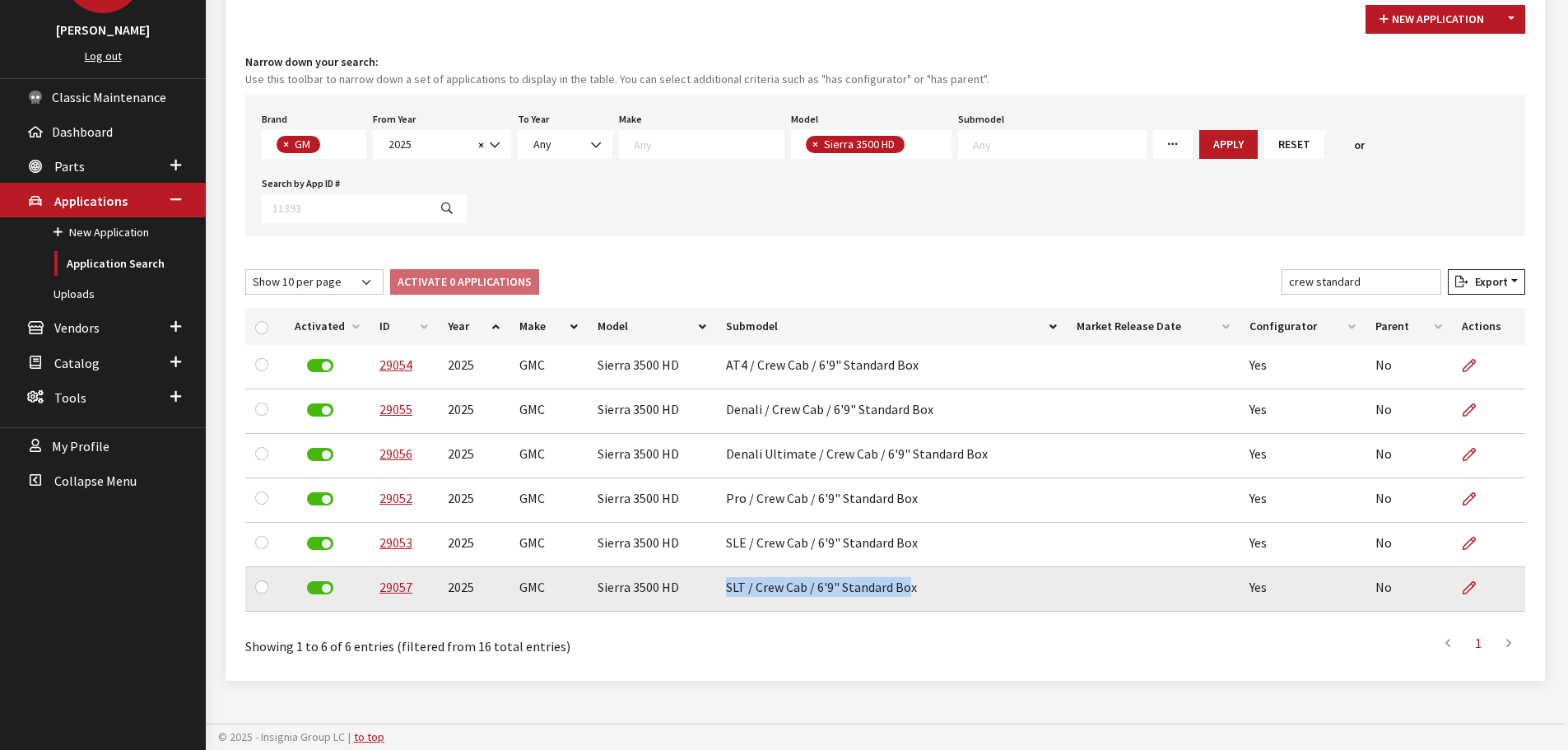
drag, startPoint x: 723, startPoint y: 586, endPoint x: 917, endPoint y: 596, distance: 194.3
click at [910, 596] on td "SLT / Crew Cab / 6'9" Standard Box" at bounding box center [891, 589] width 351 height 44
copy td "SLT / Crew Cab / 6'9" Standard Box"
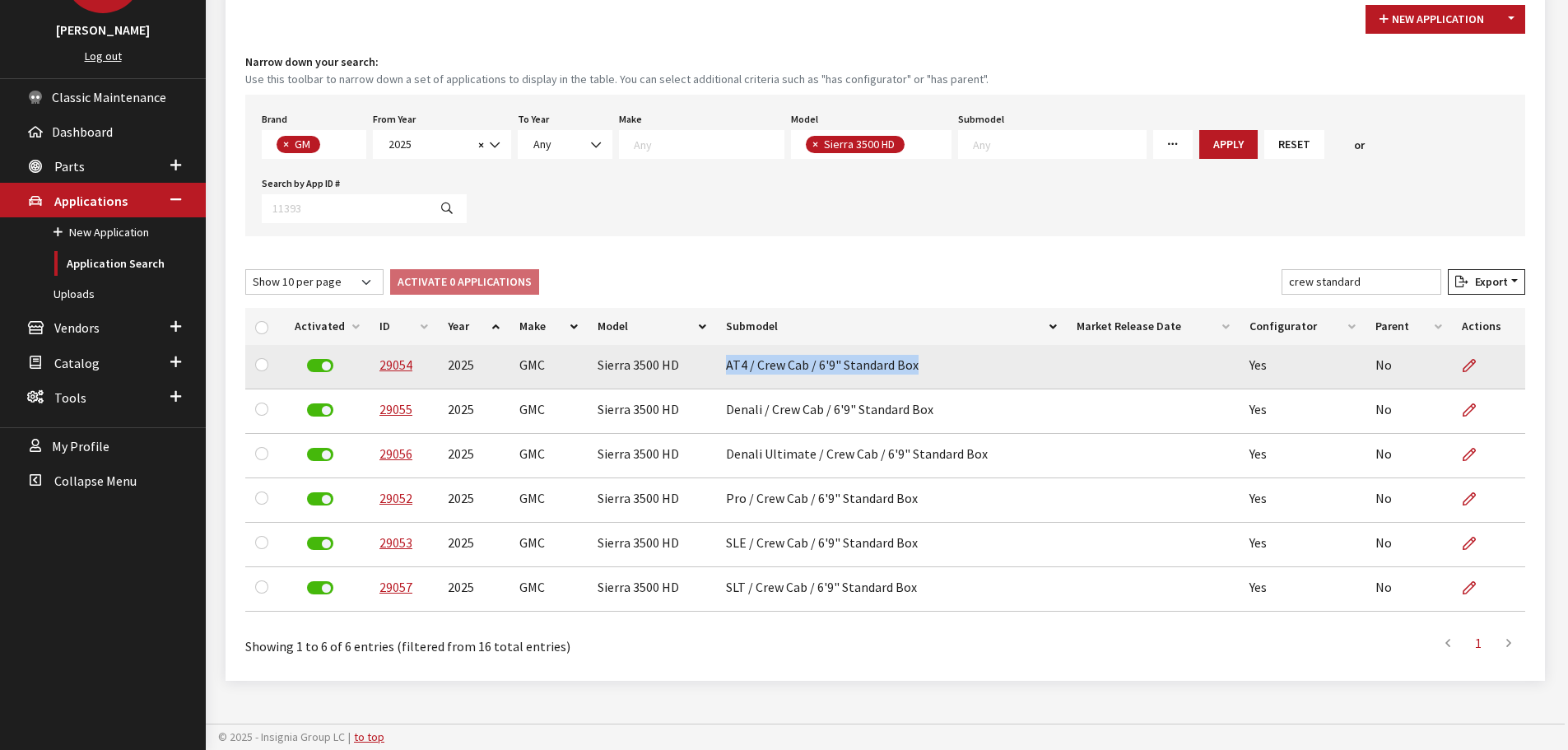
drag, startPoint x: 725, startPoint y: 360, endPoint x: 965, endPoint y: 373, distance: 240.4
click at [965, 373] on td "AT4 / Crew Cab / 6'9" Standard Box" at bounding box center [891, 367] width 351 height 44
copy td "AT4 / Crew Cab / 6'9" Standard Box"
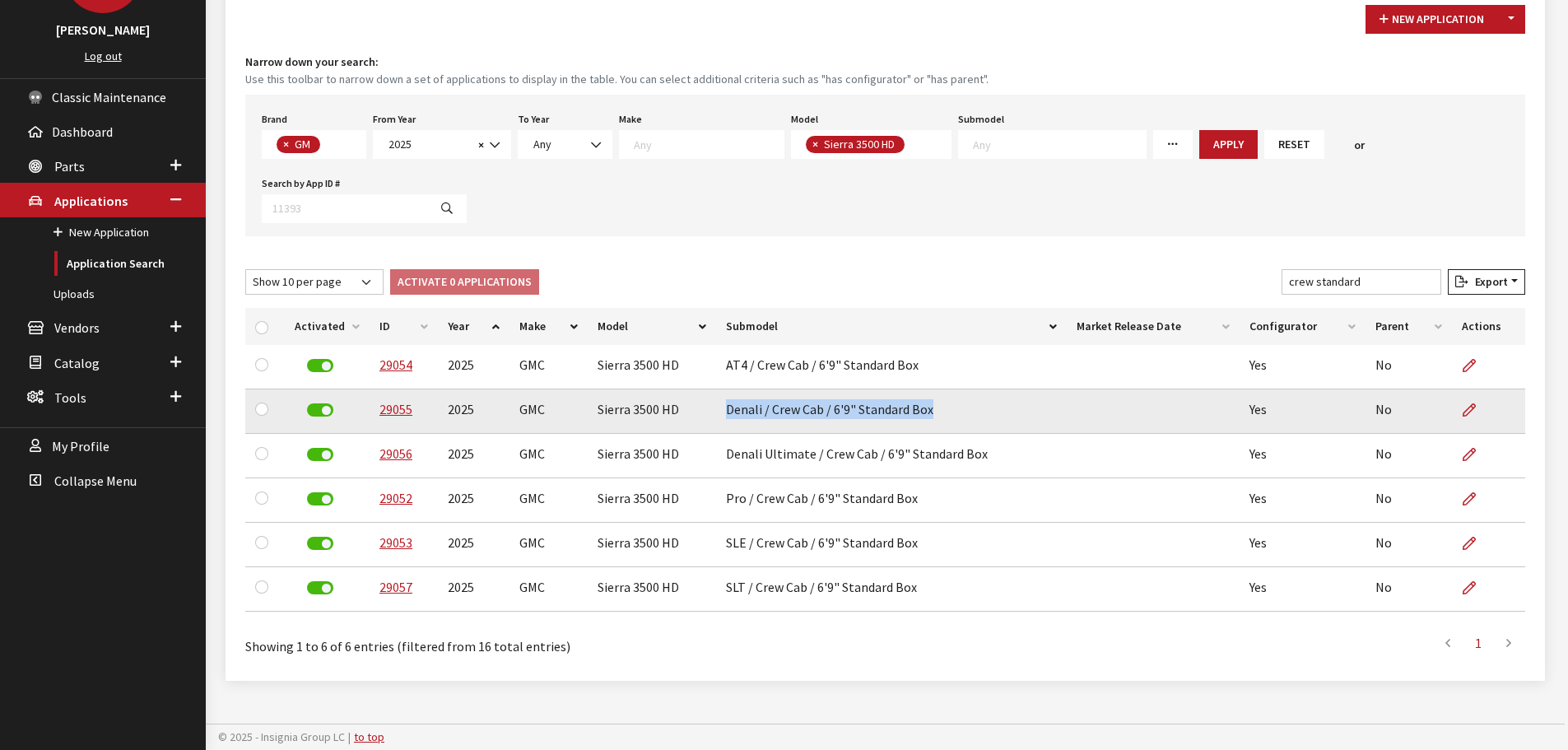
drag, startPoint x: 725, startPoint y: 412, endPoint x: 1078, endPoint y: 404, distance: 353.1
click at [1003, 411] on td "Denali / Crew Cab / 6'9" Standard Box" at bounding box center [891, 411] width 351 height 44
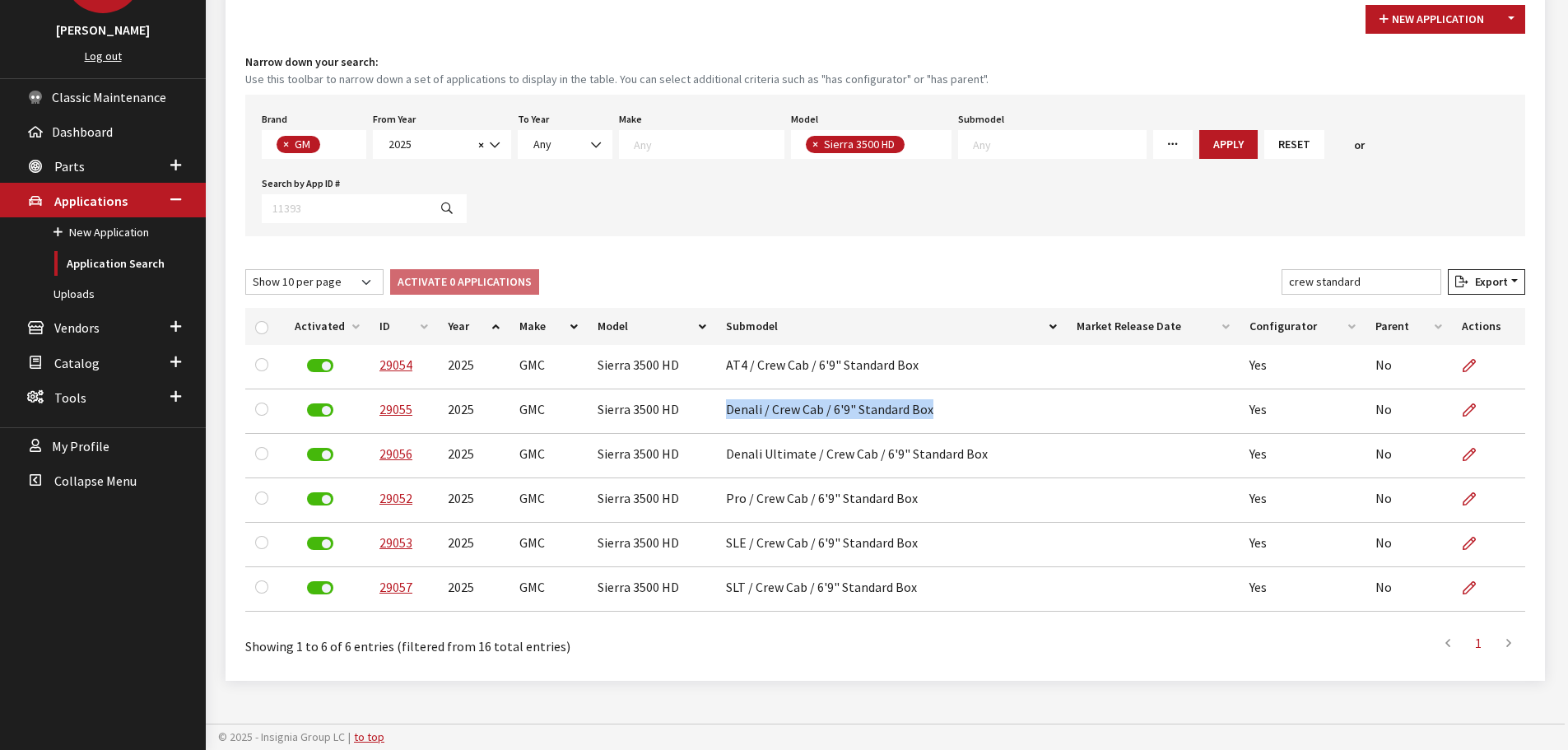
copy td "Denali / Crew Cab / 6'9" Standard Box"
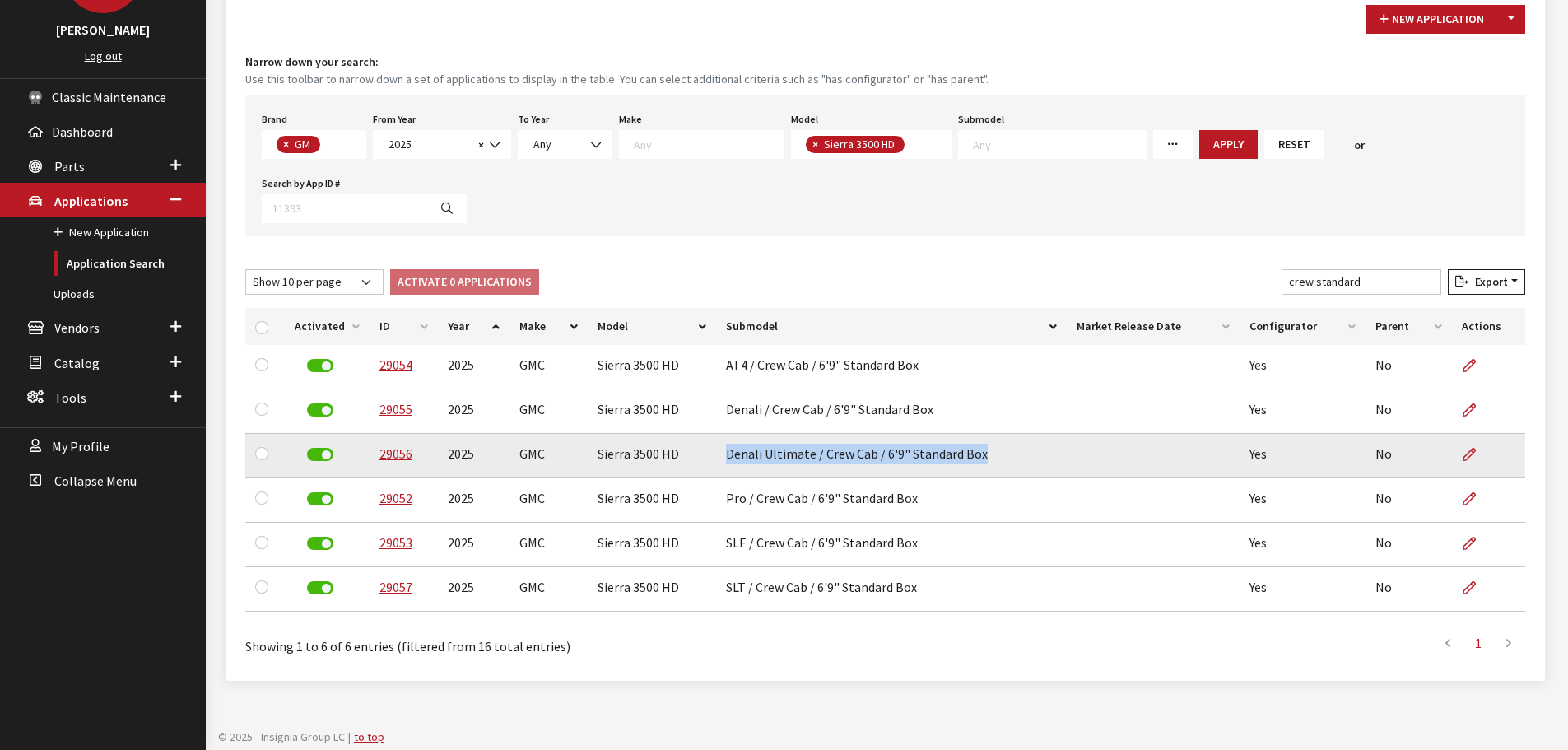
drag, startPoint x: 724, startPoint y: 456, endPoint x: 1010, endPoint y: 454, distance: 286.0
click at [1010, 454] on td "Denali Ultimate / Crew Cab / 6'9" Standard Box" at bounding box center [891, 456] width 351 height 44
copy td "Denali Ultimate / Crew Cab / 6'9" Standard Box"
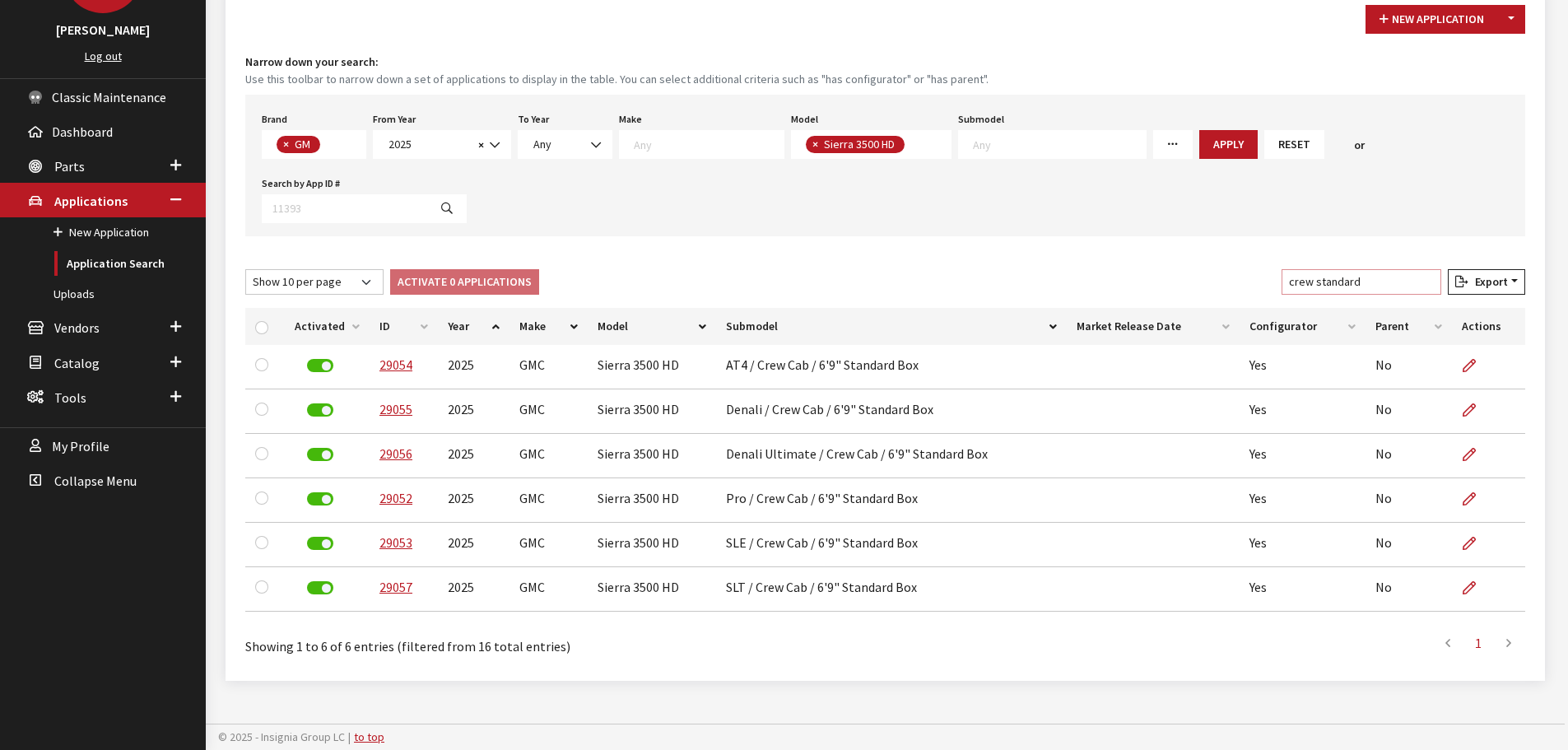
drag, startPoint x: 1330, startPoint y: 278, endPoint x: 1346, endPoint y: 279, distance: 16.0
click at [1346, 279] on input "crew standard" at bounding box center [1362, 282] width 160 height 25
click at [1339, 283] on input "crew standard" at bounding box center [1362, 282] width 160 height 25
click at [1353, 283] on input "crew standard" at bounding box center [1362, 282] width 160 height 25
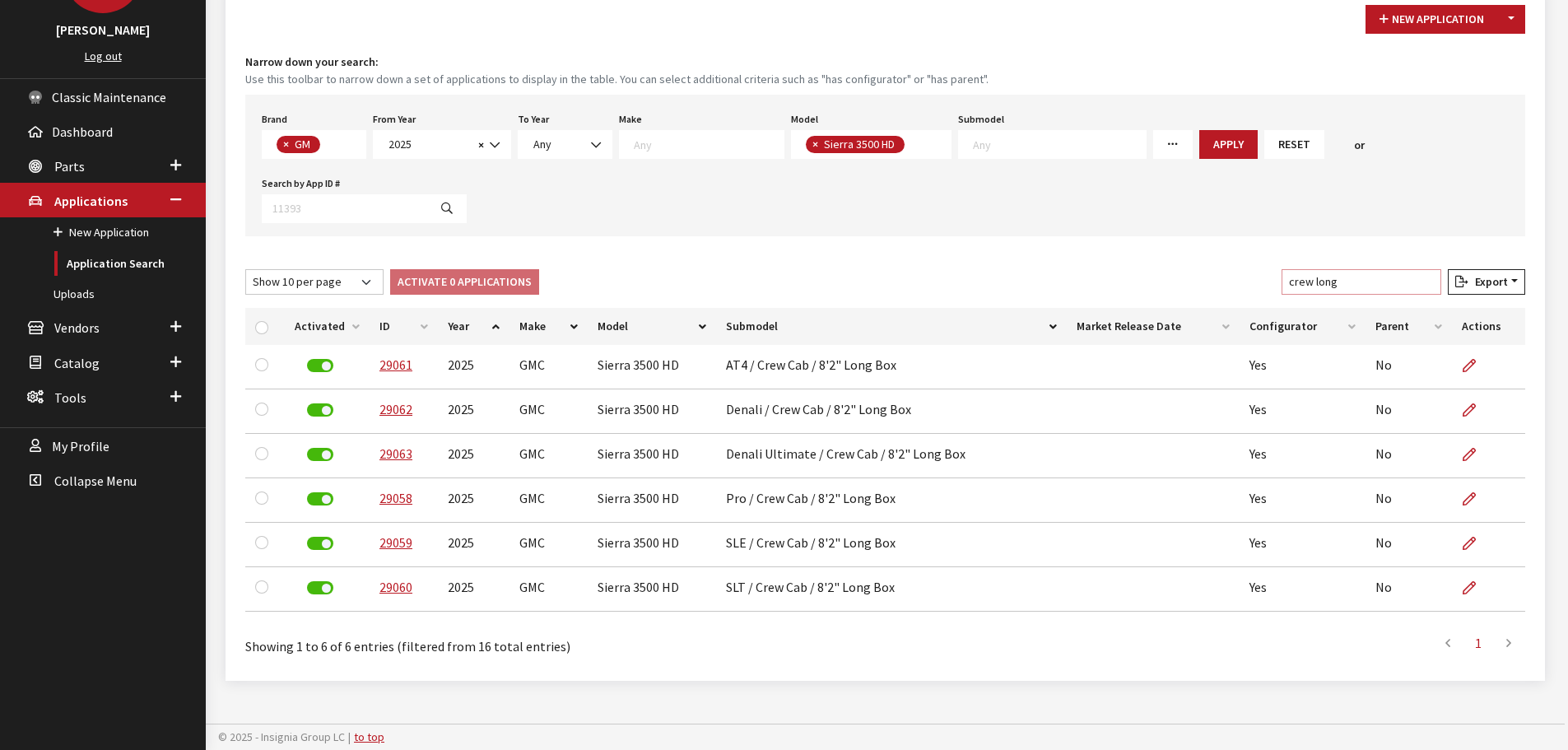
type input "crew long"
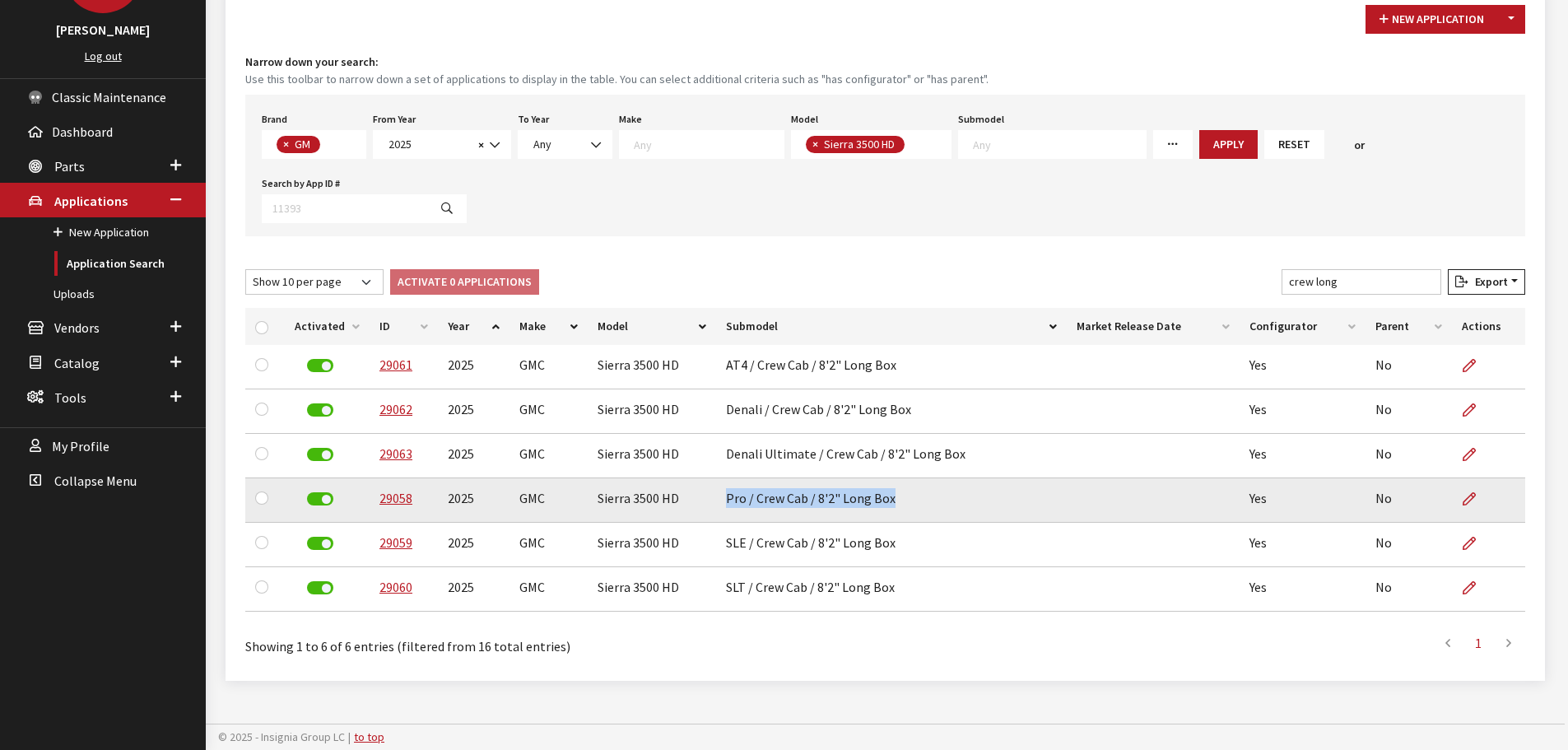
drag, startPoint x: 725, startPoint y: 500, endPoint x: 895, endPoint y: 505, distance: 170.1
click at [895, 505] on td "Pro / Crew Cab / 8'2" Long Box" at bounding box center [891, 500] width 351 height 44
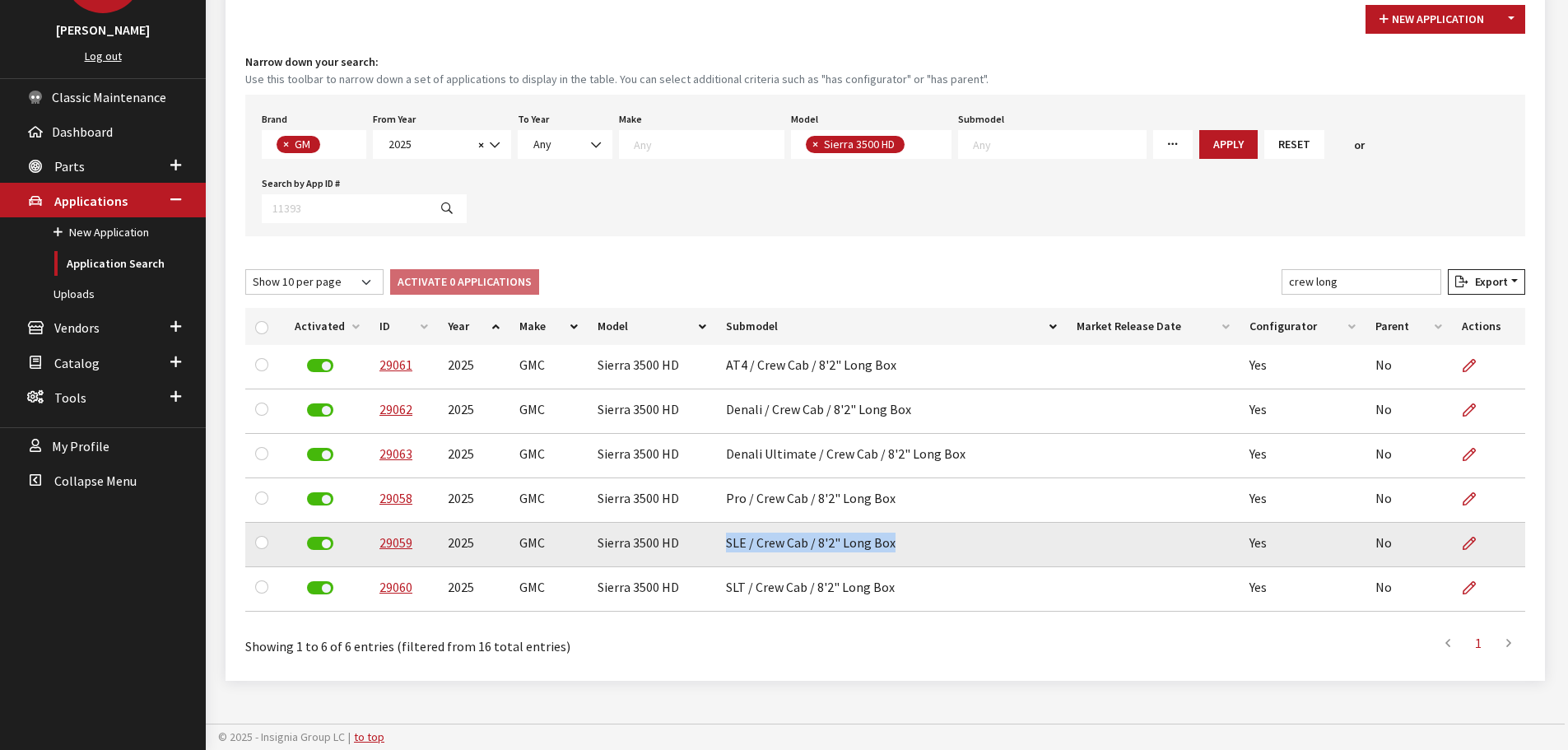
drag, startPoint x: 725, startPoint y: 544, endPoint x: 915, endPoint y: 542, distance: 190.0
click at [915, 542] on td "SLE / Crew Cab / 8'2" Long Box" at bounding box center [891, 544] width 351 height 44
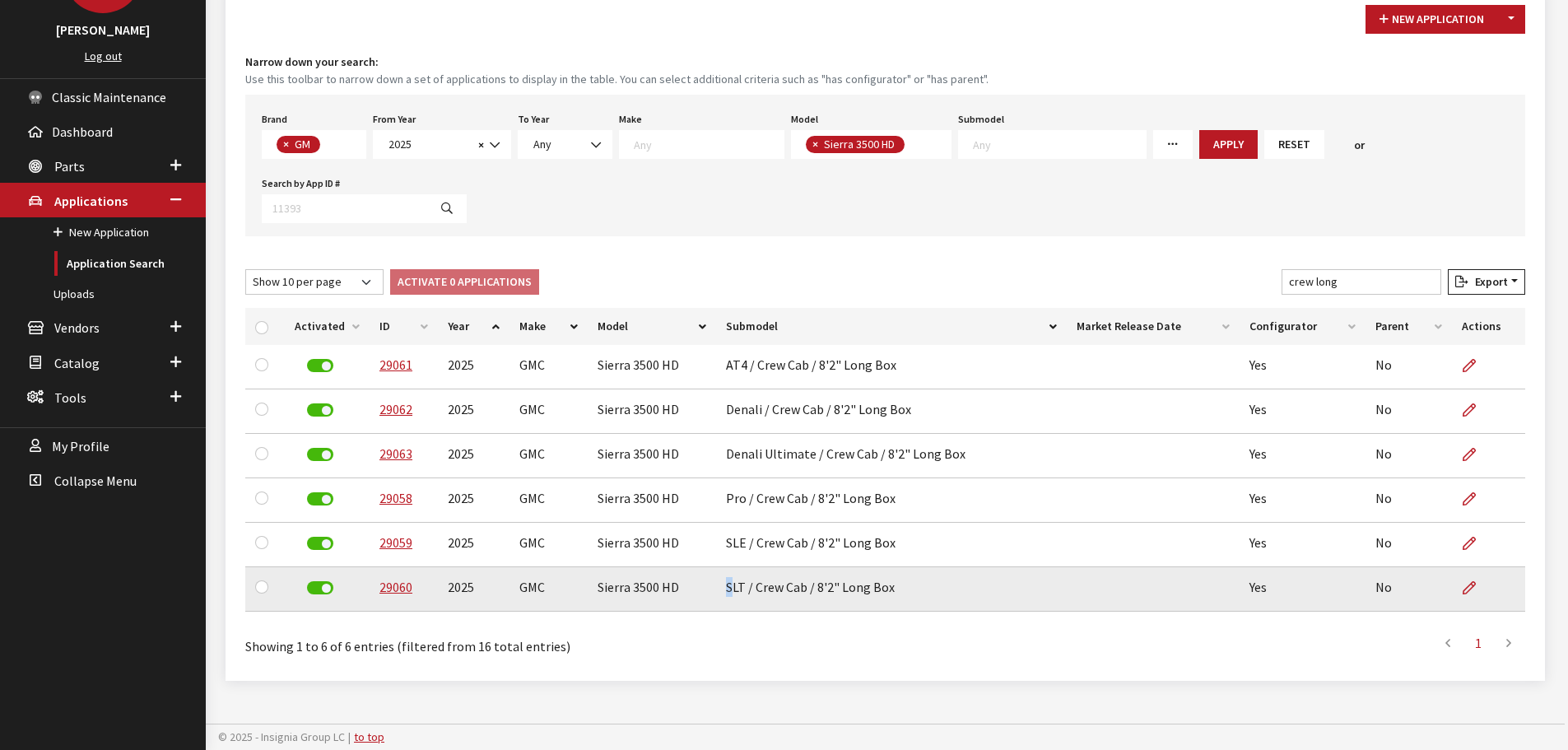
click at [729, 589] on td "SLT / Crew Cab / 8'2" Long Box" at bounding box center [891, 589] width 351 height 44
click at [726, 588] on td "SLT / Crew Cab / 8'2" Long Box" at bounding box center [891, 589] width 351 height 44
drag, startPoint x: 724, startPoint y: 588, endPoint x: 900, endPoint y: 584, distance: 176.0
click at [900, 584] on td "SLT / Crew Cab / 8'2" Long Box" at bounding box center [891, 589] width 351 height 44
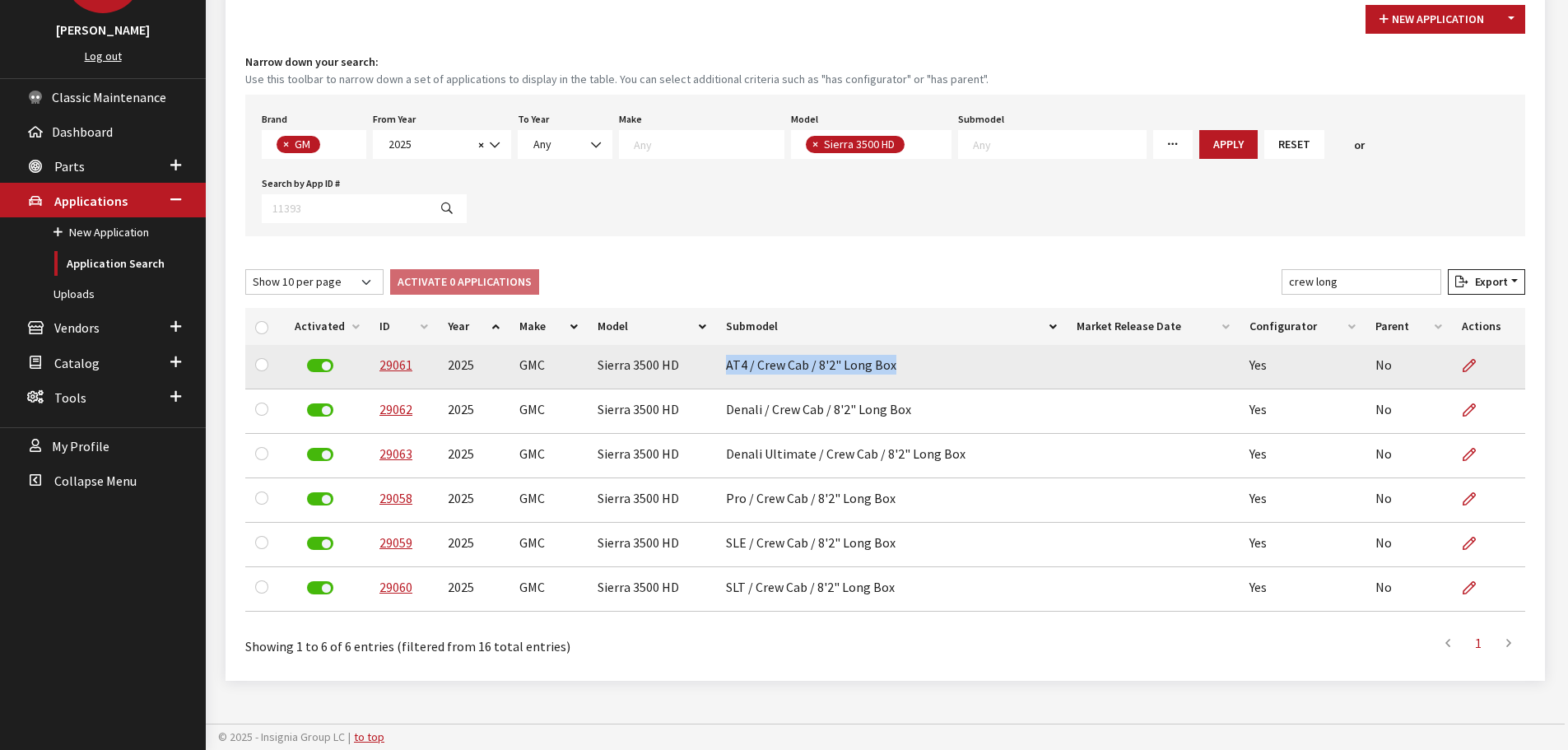
drag, startPoint x: 725, startPoint y: 369, endPoint x: 926, endPoint y: 368, distance: 201.0
click at [926, 368] on td "AT4 / Crew Cab / 8'2" Long Box" at bounding box center [891, 367] width 351 height 44
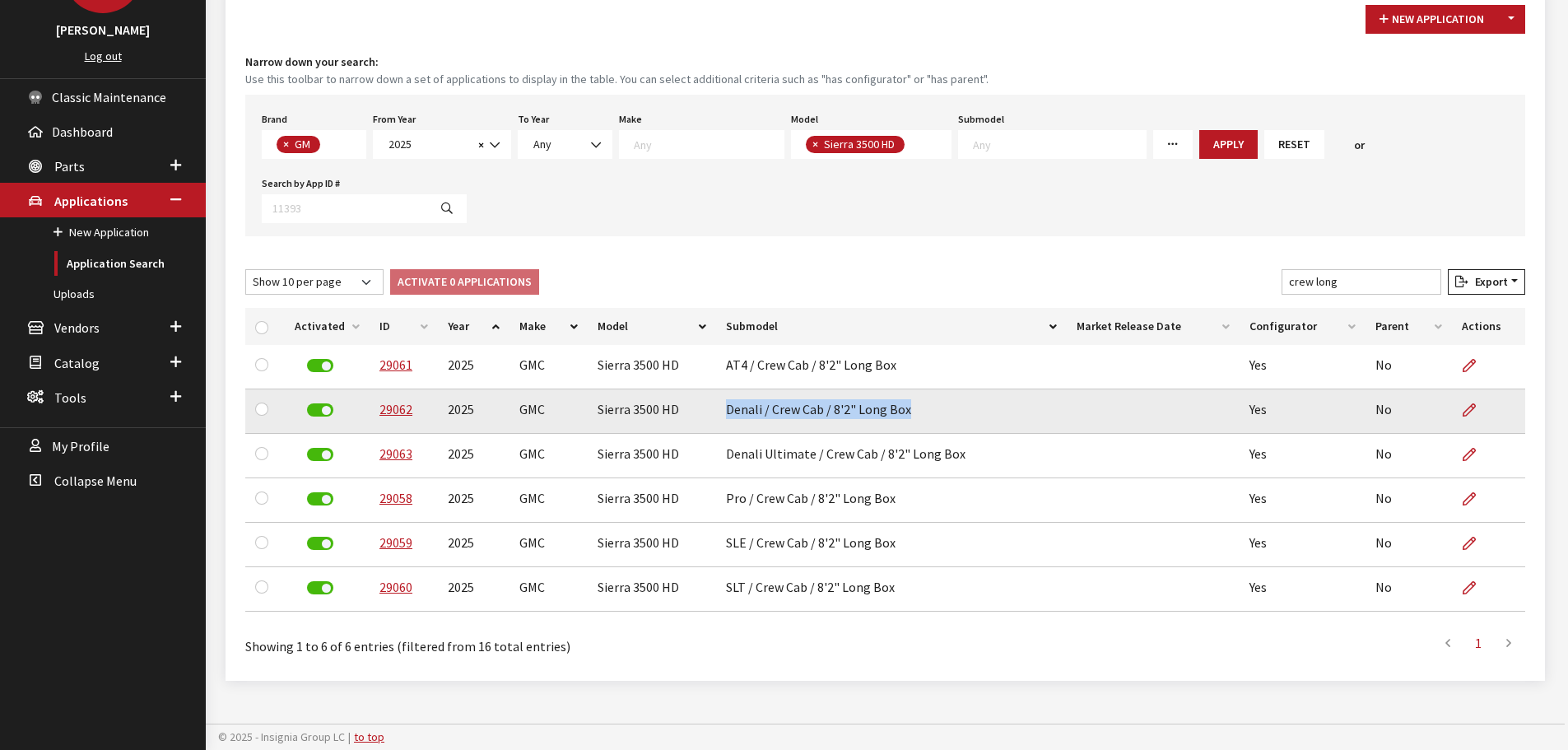
drag, startPoint x: 726, startPoint y: 409, endPoint x: 940, endPoint y: 409, distance: 214.0
click at [940, 409] on td "Denali / Crew Cab / 8'2" Long Box" at bounding box center [891, 411] width 351 height 44
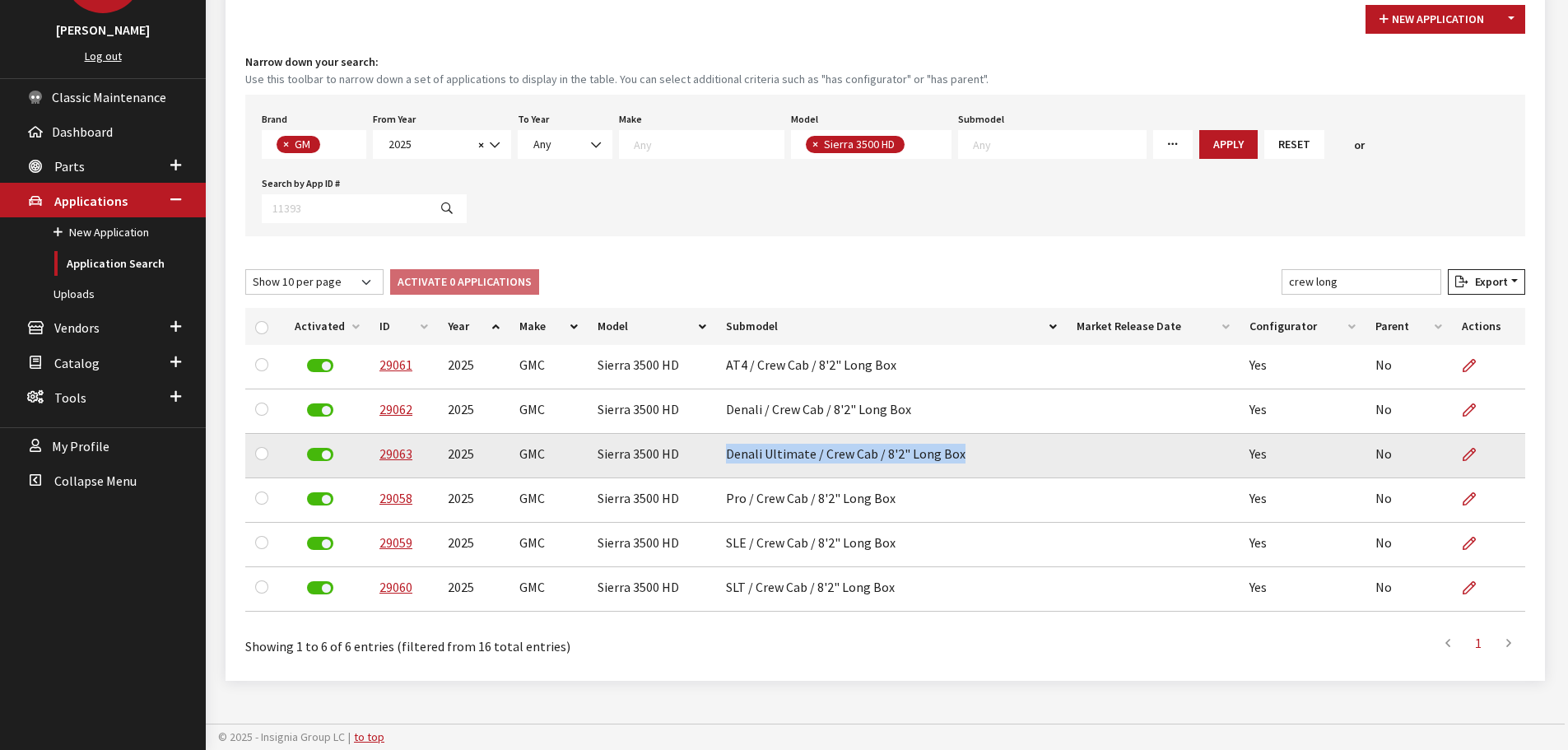
drag, startPoint x: 725, startPoint y: 451, endPoint x: 996, endPoint y: 451, distance: 271.0
click at [996, 451] on td "Denali Ultimate / Crew Cab / 8'2" Long Box" at bounding box center [891, 456] width 351 height 44
